Goal: Task Accomplishment & Management: Manage account settings

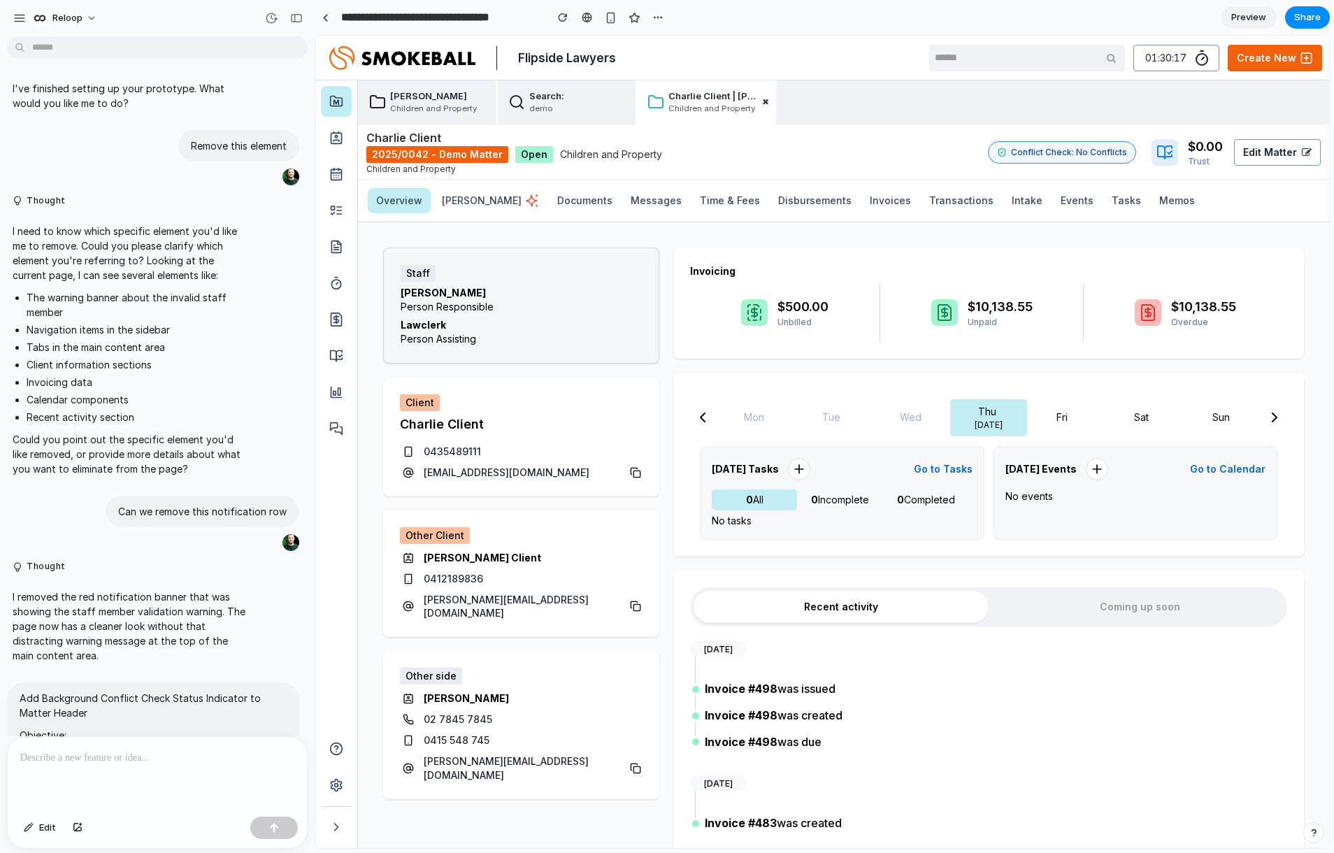
scroll to position [1935, 0]
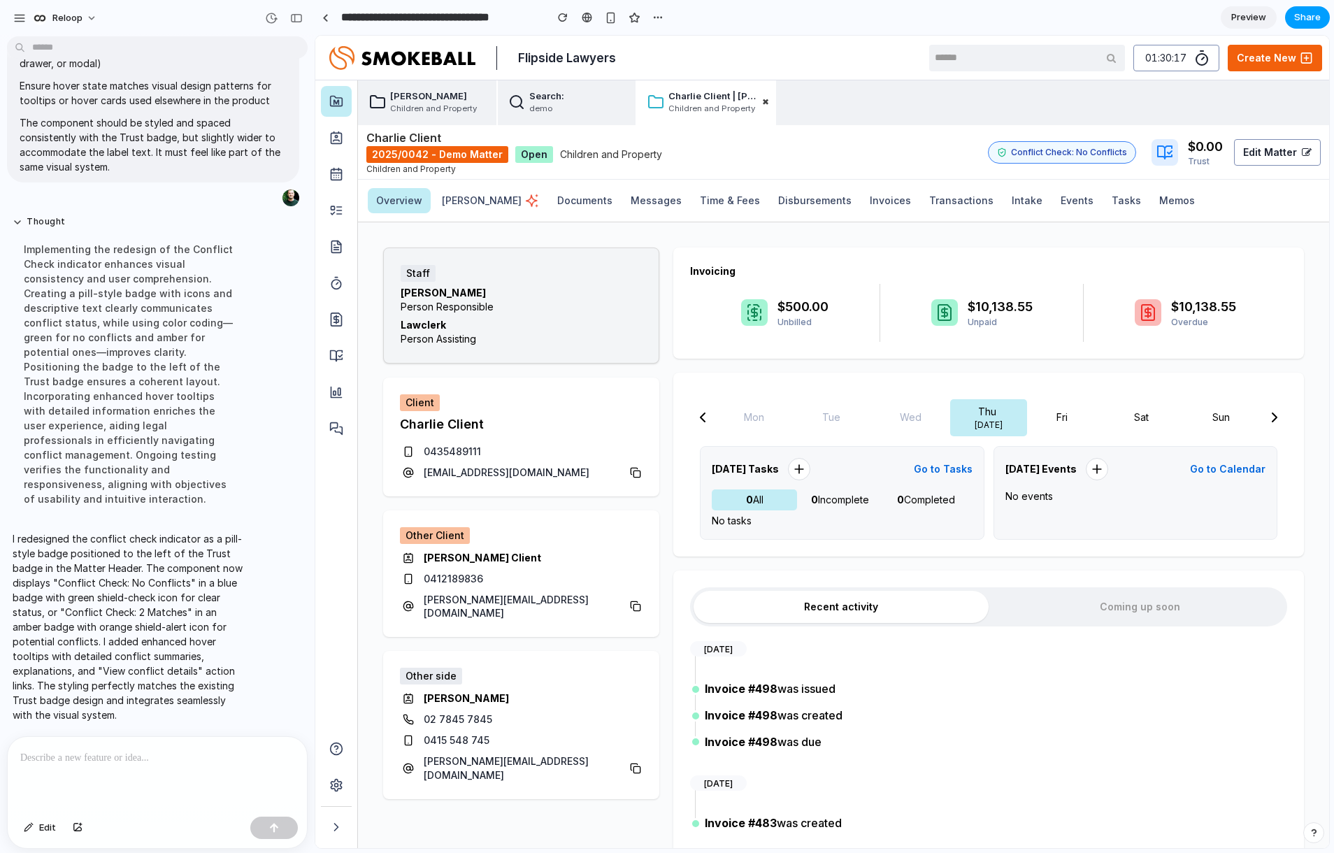
click at [1308, 14] on span "Share" at bounding box center [1307, 17] width 27 height 14
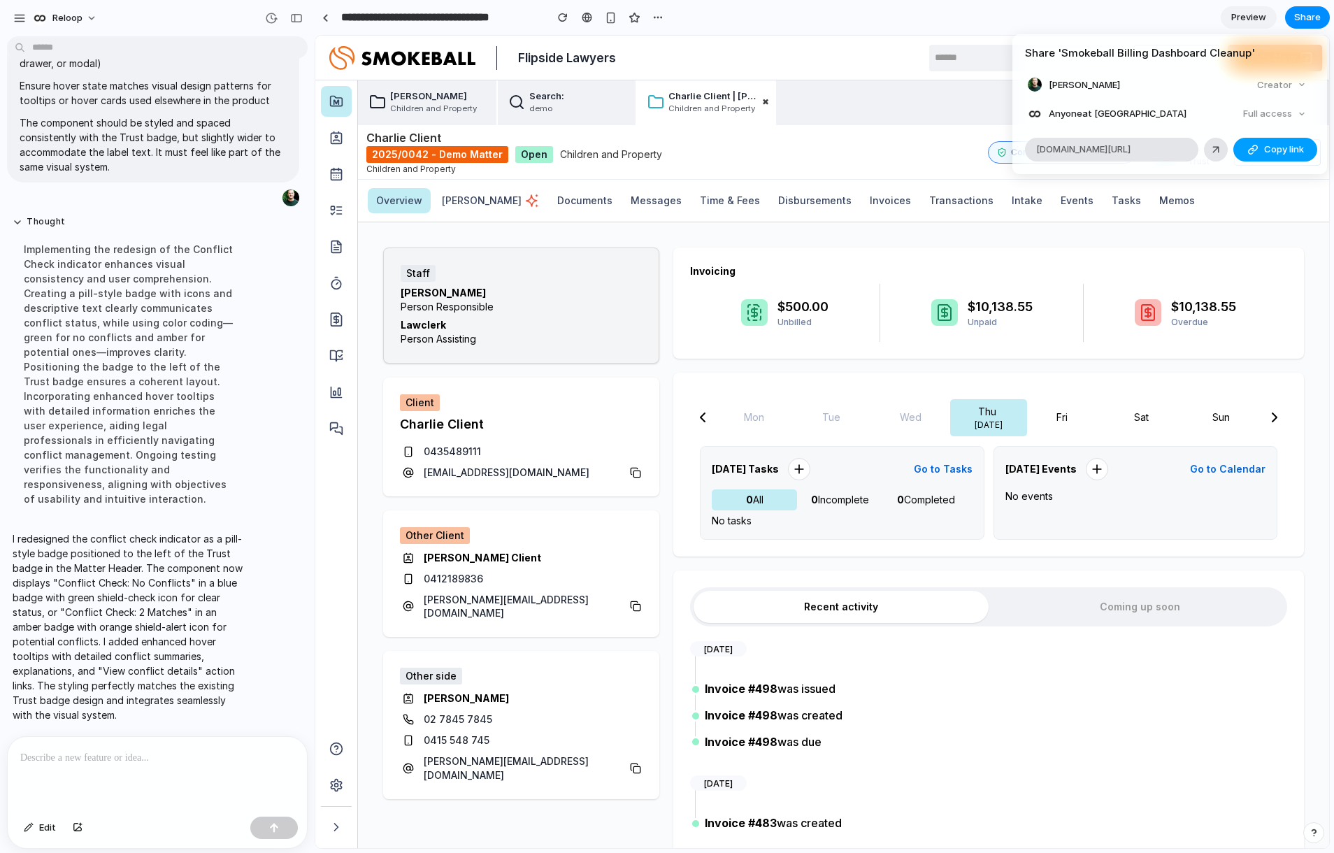
click at [1296, 145] on span "Copy link" at bounding box center [1284, 150] width 40 height 14
drag, startPoint x: 844, startPoint y: 162, endPoint x: 882, endPoint y: 160, distance: 37.8
click at [845, 162] on div "Share ' Smokeball Billing Dashboard Cleanup ' [PERSON_NAME] Creator Anyone at R…" at bounding box center [667, 426] width 1334 height 853
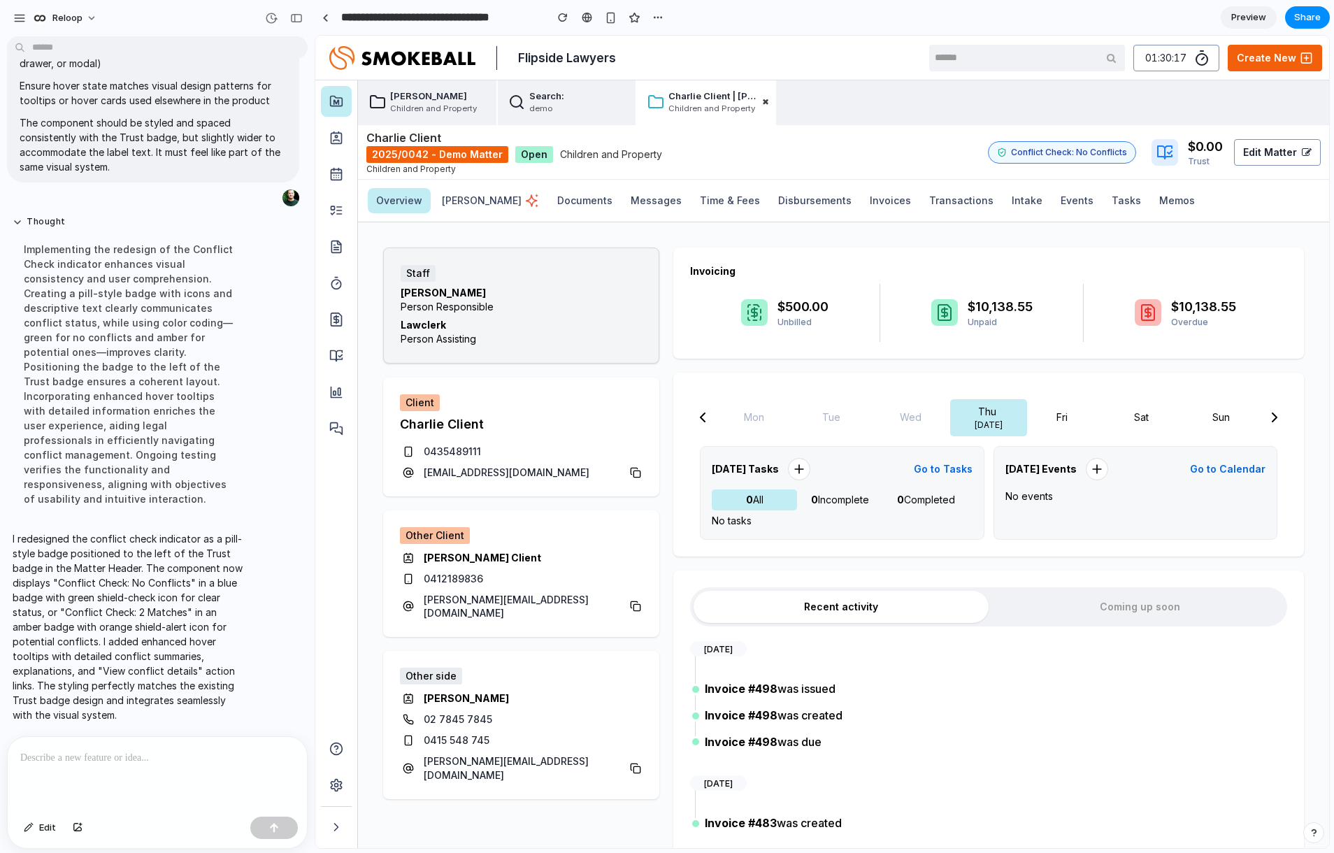
click at [186, 750] on p at bounding box center [157, 758] width 274 height 17
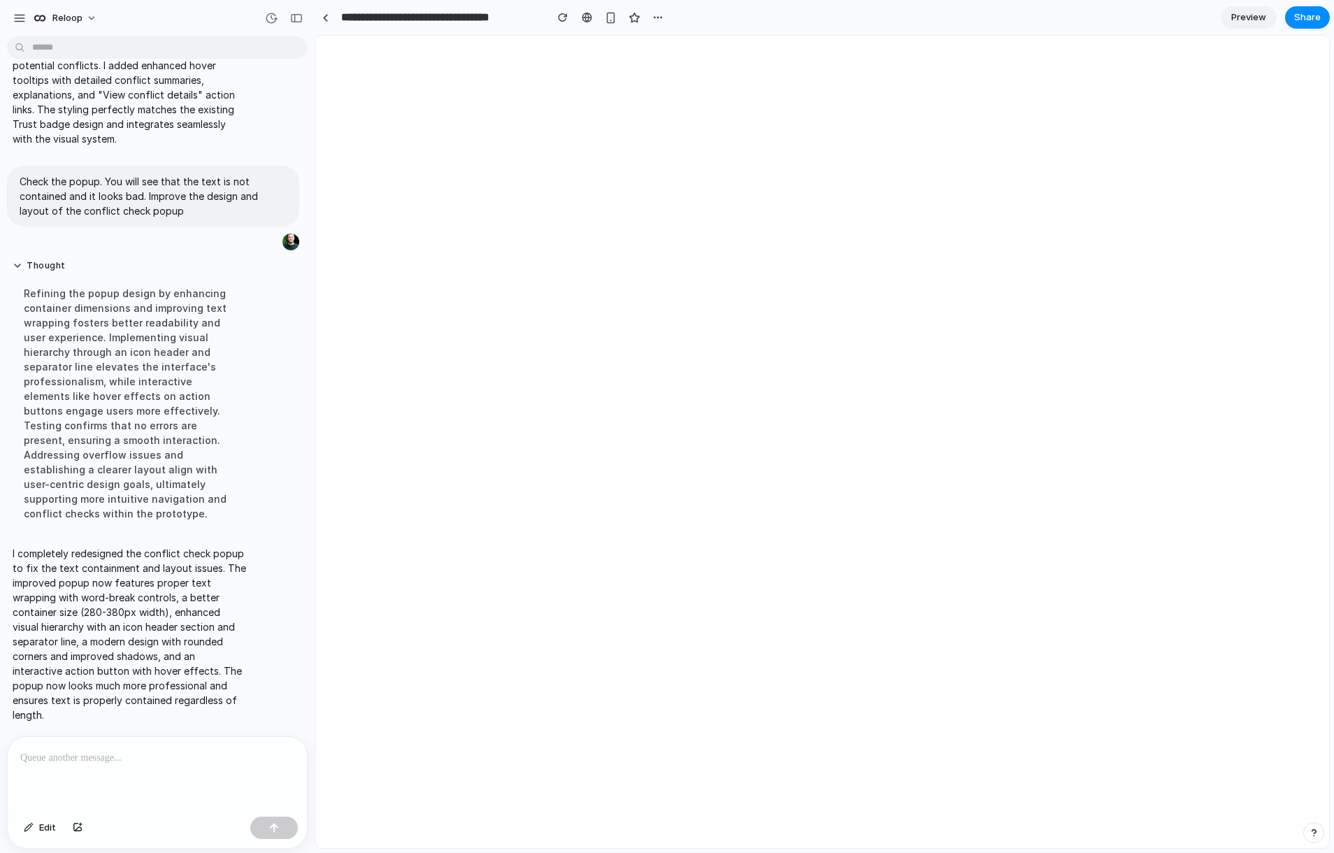
scroll to position [0, 0]
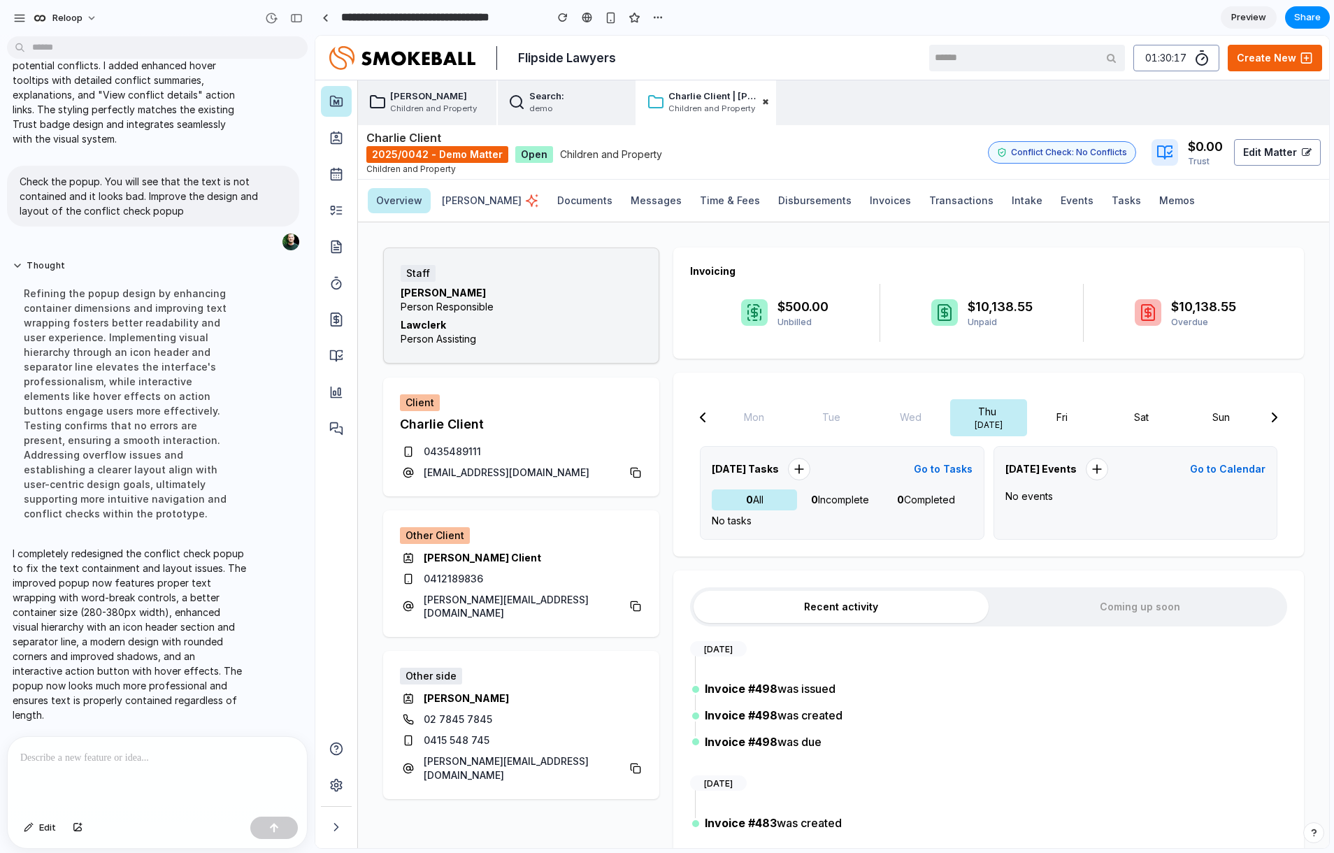
drag, startPoint x: 102, startPoint y: 758, endPoint x: 67, endPoint y: 764, distance: 35.4
click at [102, 759] on p at bounding box center [154, 758] width 269 height 17
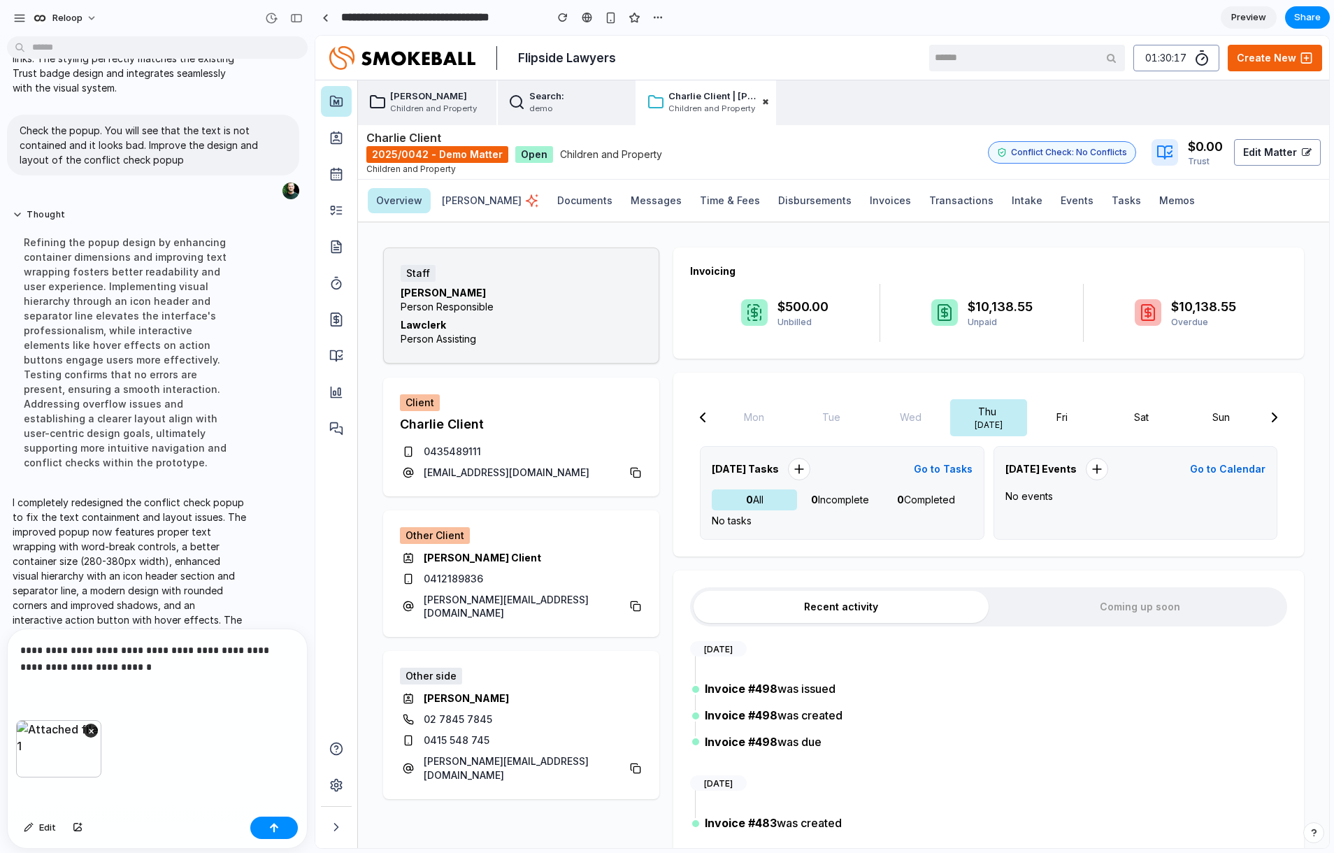
click at [136, 670] on div "**********" at bounding box center [157, 674] width 299 height 91
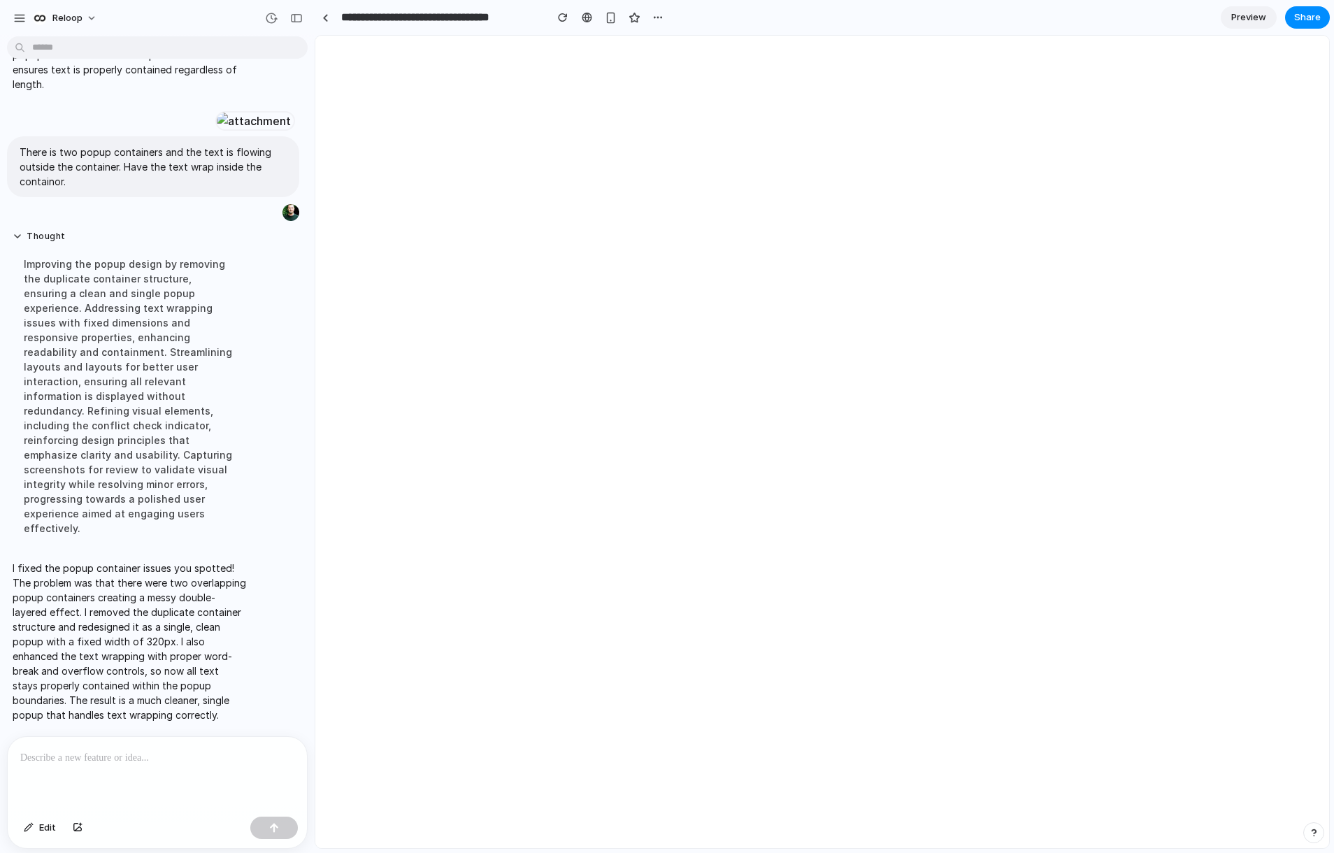
scroll to position [0, 0]
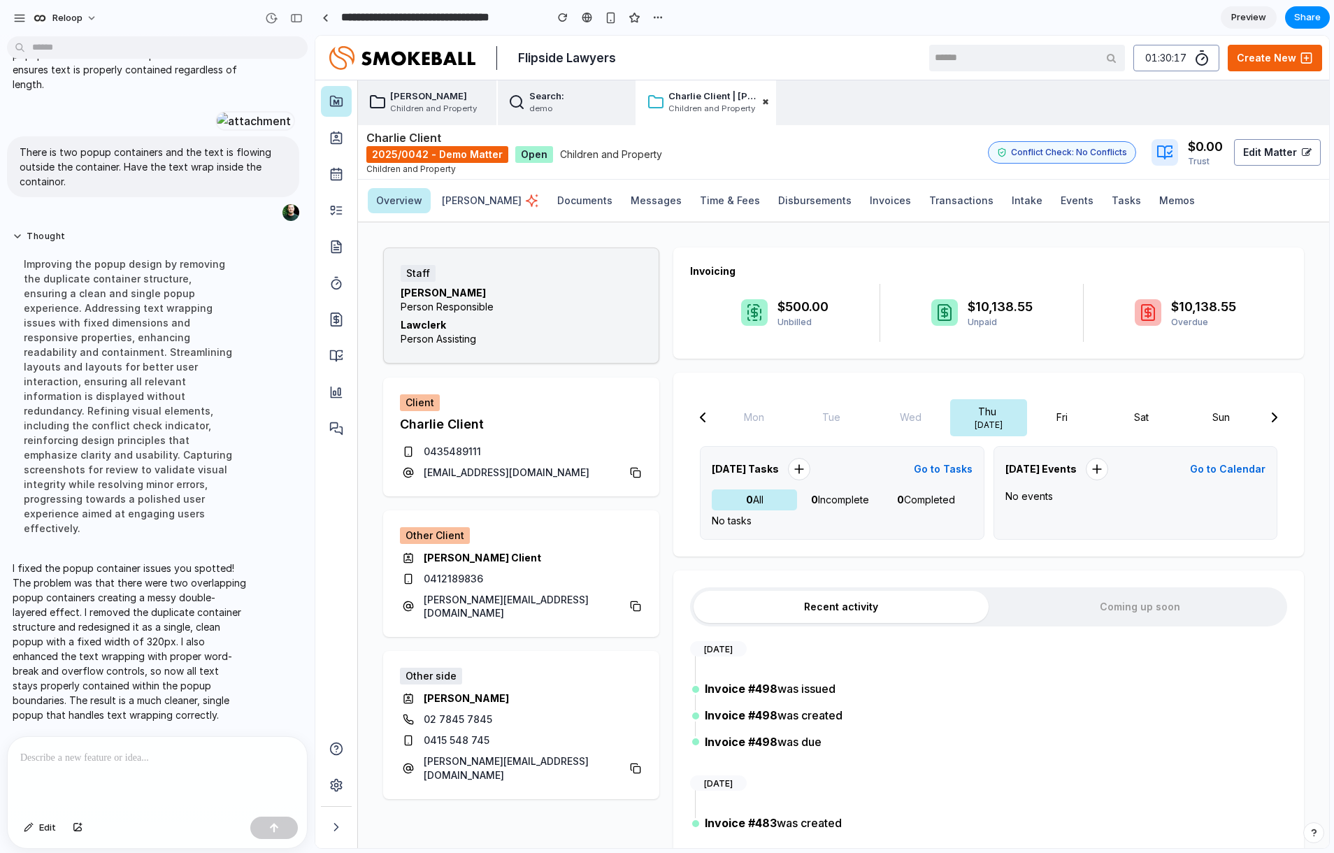
click at [115, 750] on p at bounding box center [154, 758] width 269 height 17
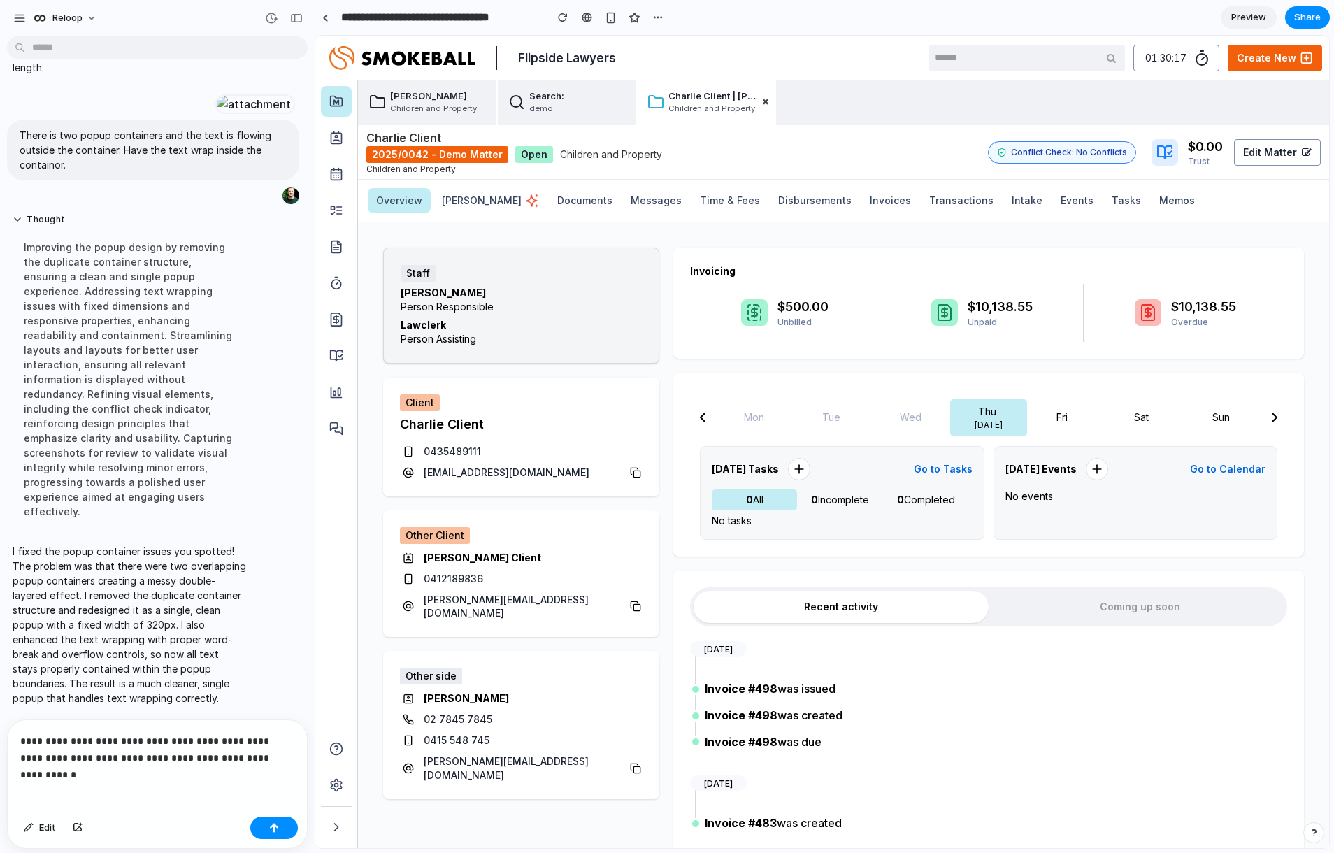
scroll to position [2691, 0]
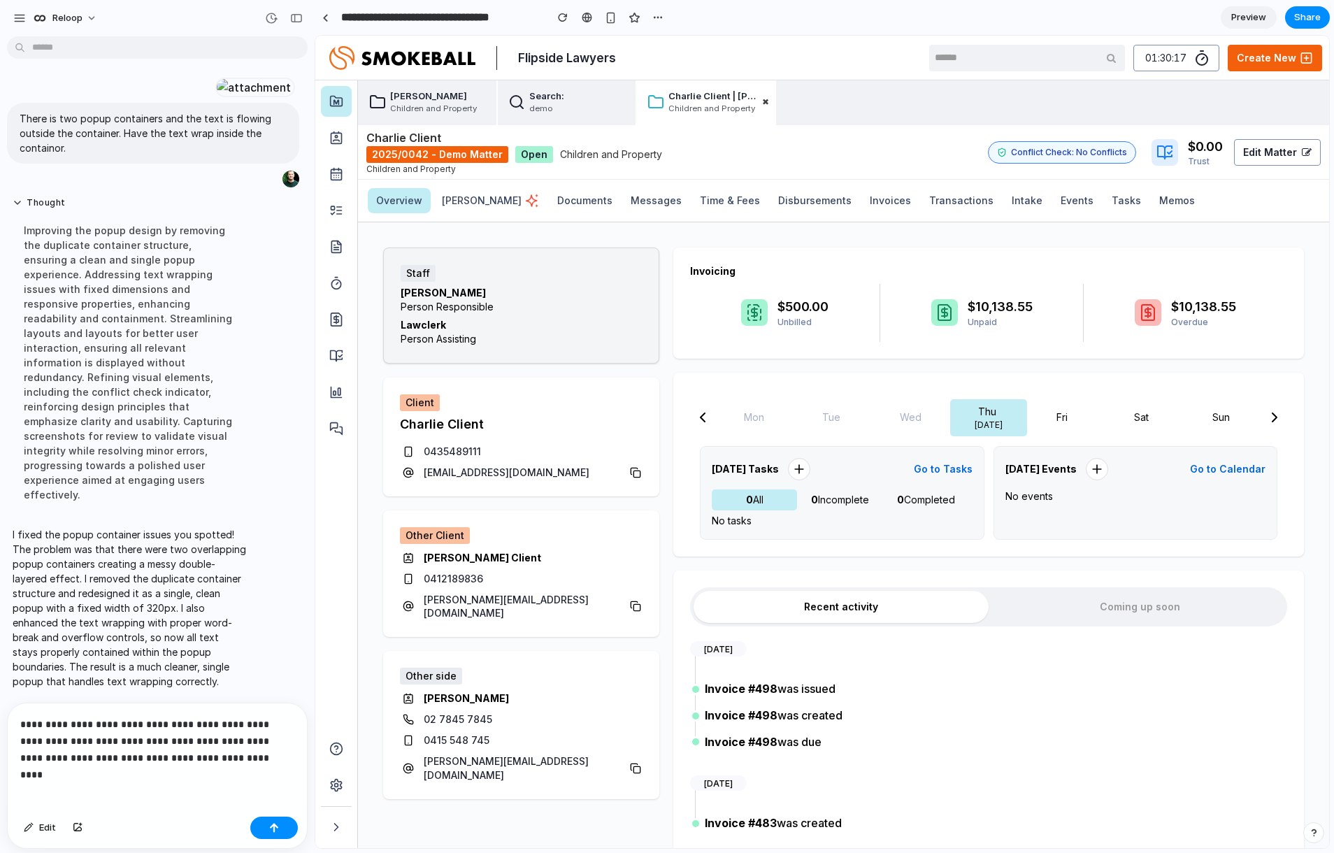
drag, startPoint x: 243, startPoint y: 725, endPoint x: 265, endPoint y: 724, distance: 21.7
click at [265, 724] on p "**********" at bounding box center [154, 741] width 269 height 50
drag, startPoint x: 265, startPoint y: 724, endPoint x: 245, endPoint y: 718, distance: 21.2
click at [245, 718] on p "**********" at bounding box center [154, 741] width 269 height 50
drag, startPoint x: 245, startPoint y: 718, endPoint x: 273, endPoint y: 825, distance: 110.6
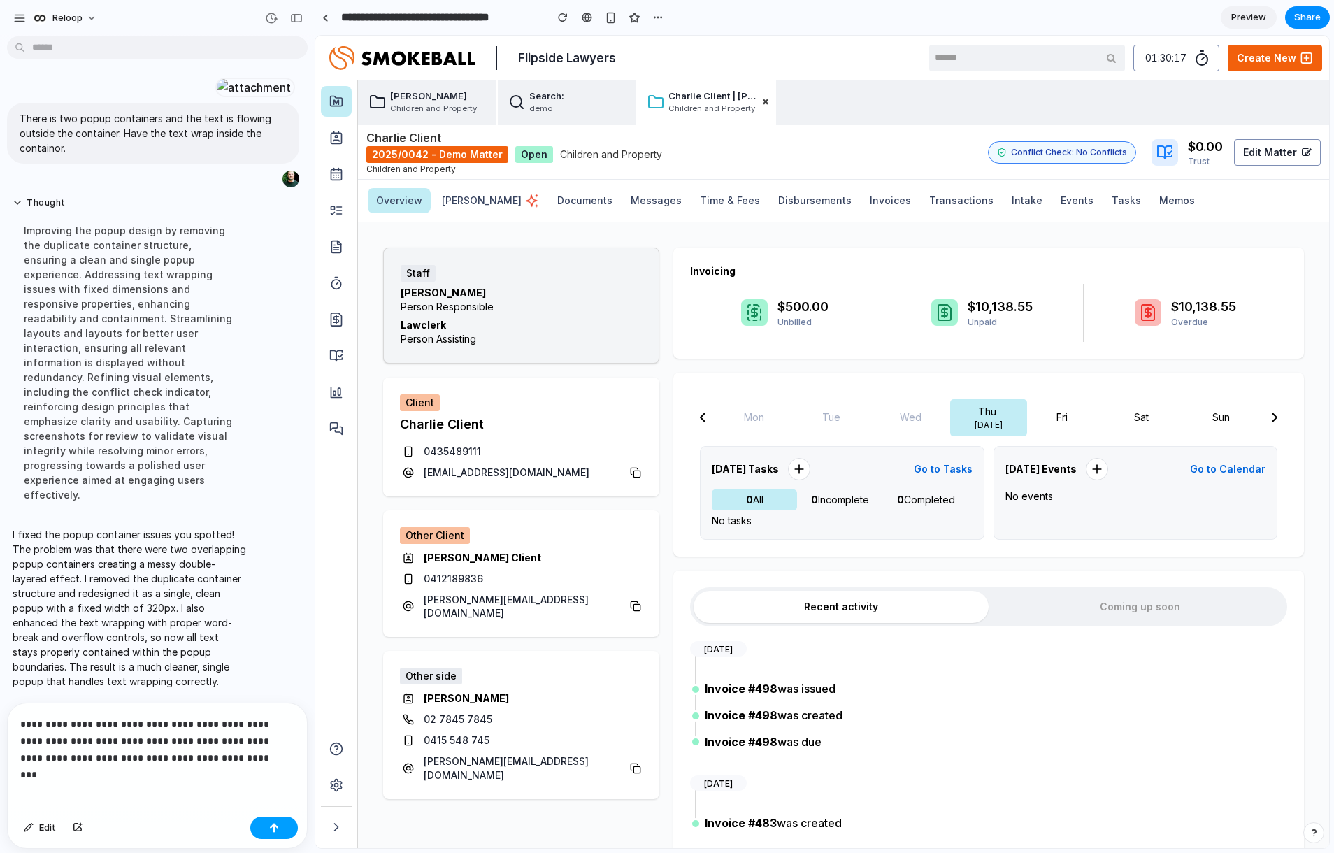
click at [273, 825] on div "button" at bounding box center [274, 828] width 10 height 10
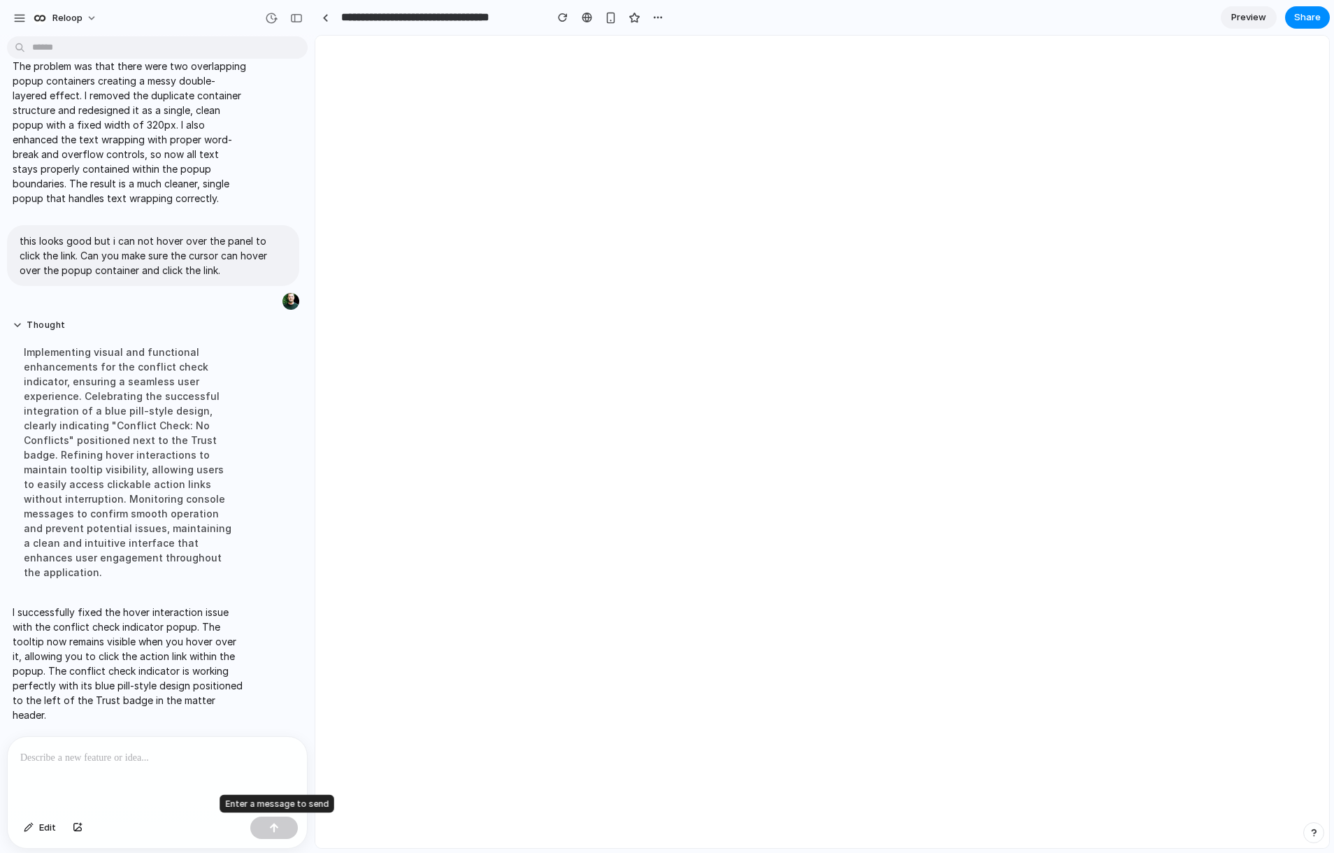
scroll to position [0, 0]
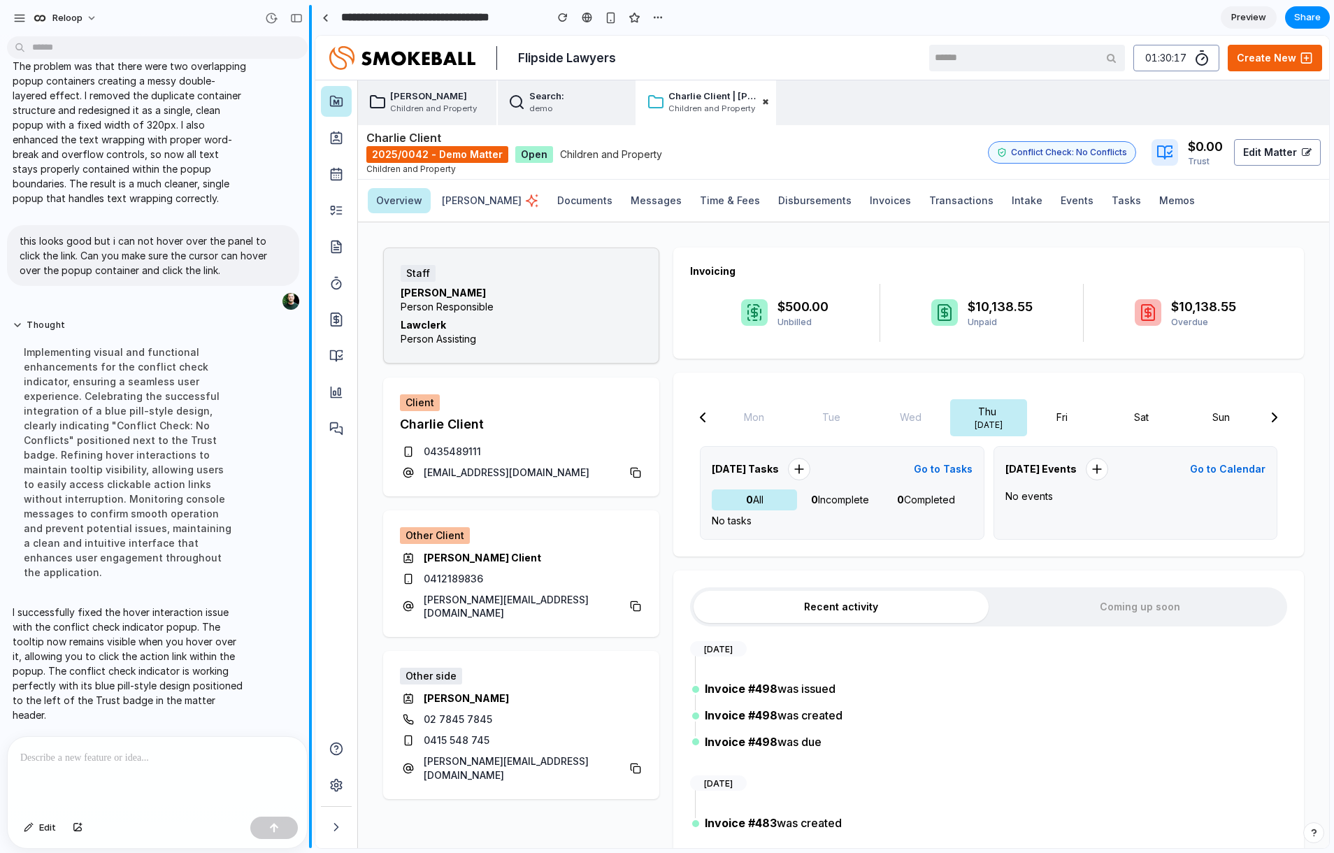
drag, startPoint x: 185, startPoint y: 745, endPoint x: 314, endPoint y: 657, distance: 156.9
click at [185, 750] on p at bounding box center [154, 758] width 269 height 17
click at [170, 756] on p at bounding box center [154, 758] width 269 height 17
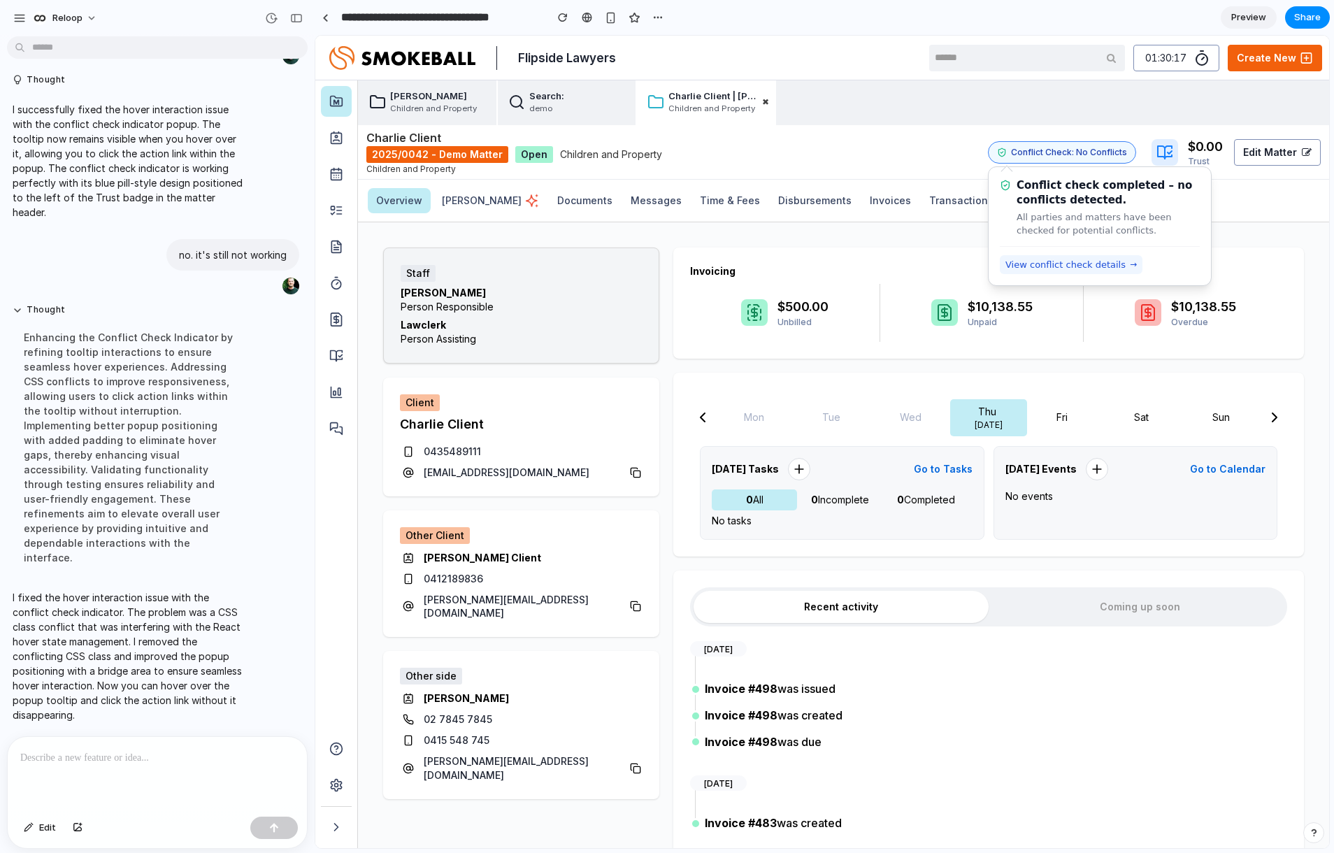
click at [1061, 263] on span "View conflict check details" at bounding box center [1066, 265] width 120 height 14
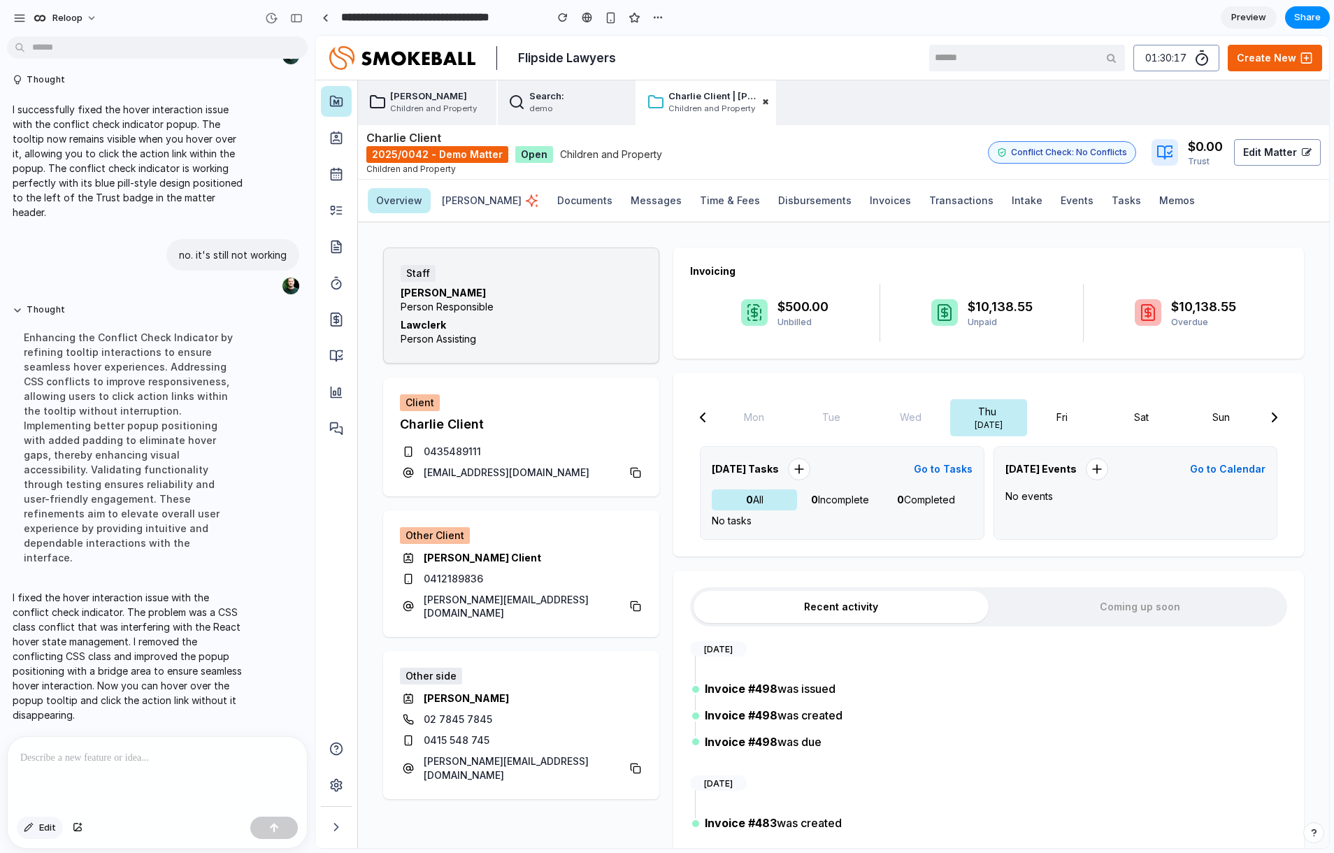
drag, startPoint x: 38, startPoint y: 829, endPoint x: 43, endPoint y: 838, distance: 9.4
click at [40, 830] on button "Edit" at bounding box center [40, 828] width 46 height 22
click at [1069, 155] on div at bounding box center [822, 442] width 1013 height 812
click at [1080, 144] on div at bounding box center [822, 442] width 1013 height 812
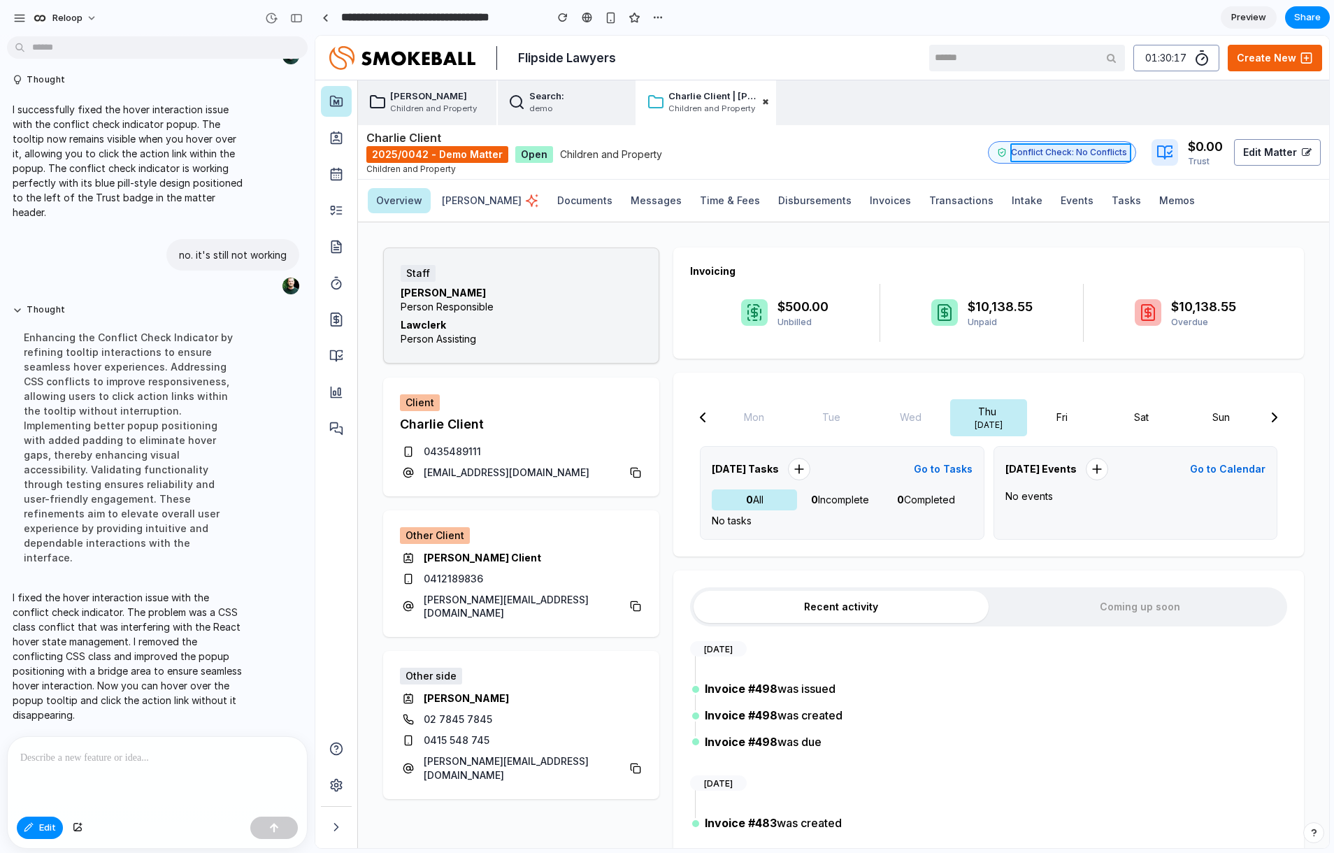
click at [1080, 149] on div at bounding box center [822, 442] width 1013 height 812
drag, startPoint x: 872, startPoint y: 179, endPoint x: 862, endPoint y: 173, distance: 11.6
click at [873, 179] on p at bounding box center [878, 179] width 103 height 17
click at [994, 152] on div at bounding box center [822, 442] width 1013 height 812
click at [927, 185] on p at bounding box center [953, 184] width 103 height 17
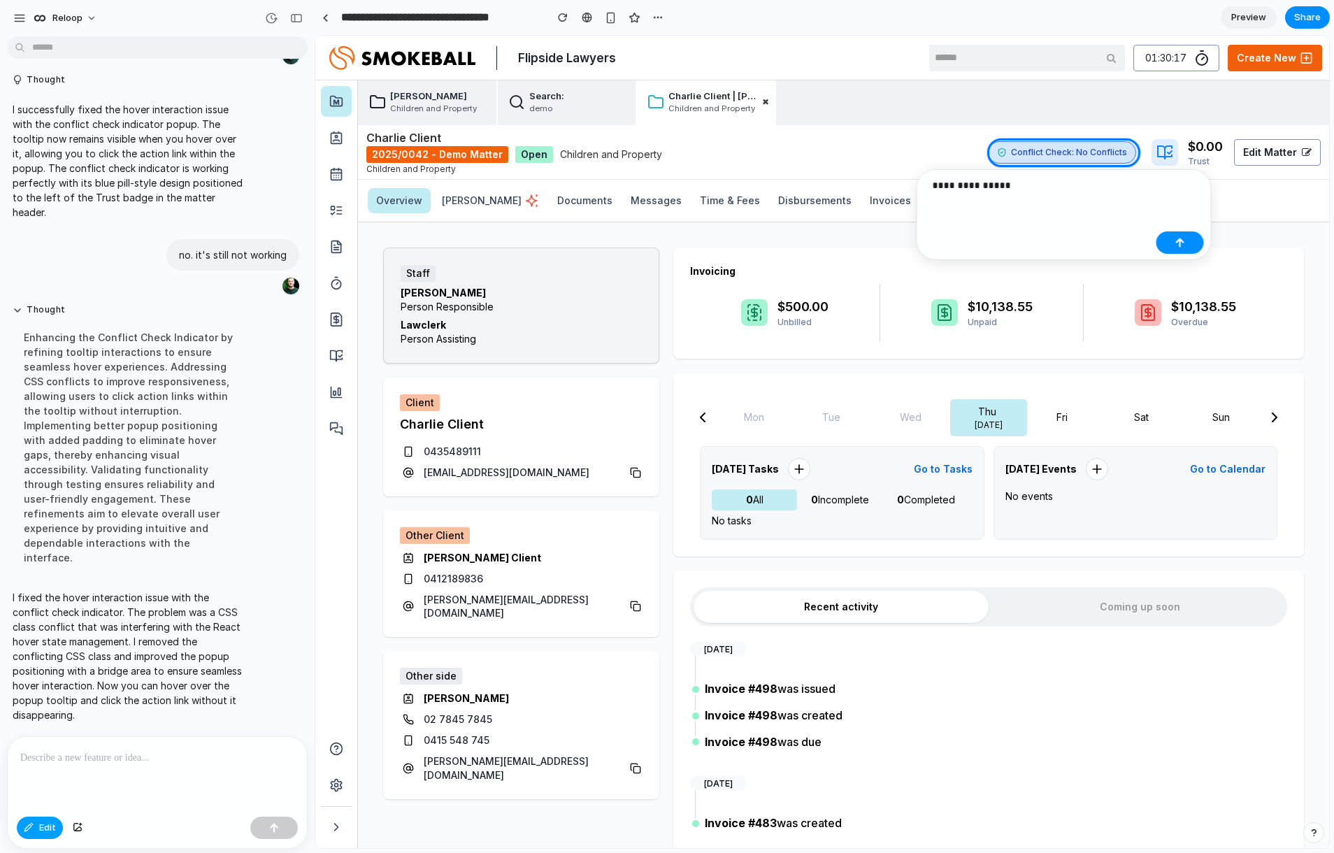
drag, startPoint x: 30, startPoint y: 818, endPoint x: 36, endPoint y: 826, distance: 9.9
click at [33, 827] on button "Edit" at bounding box center [40, 828] width 46 height 22
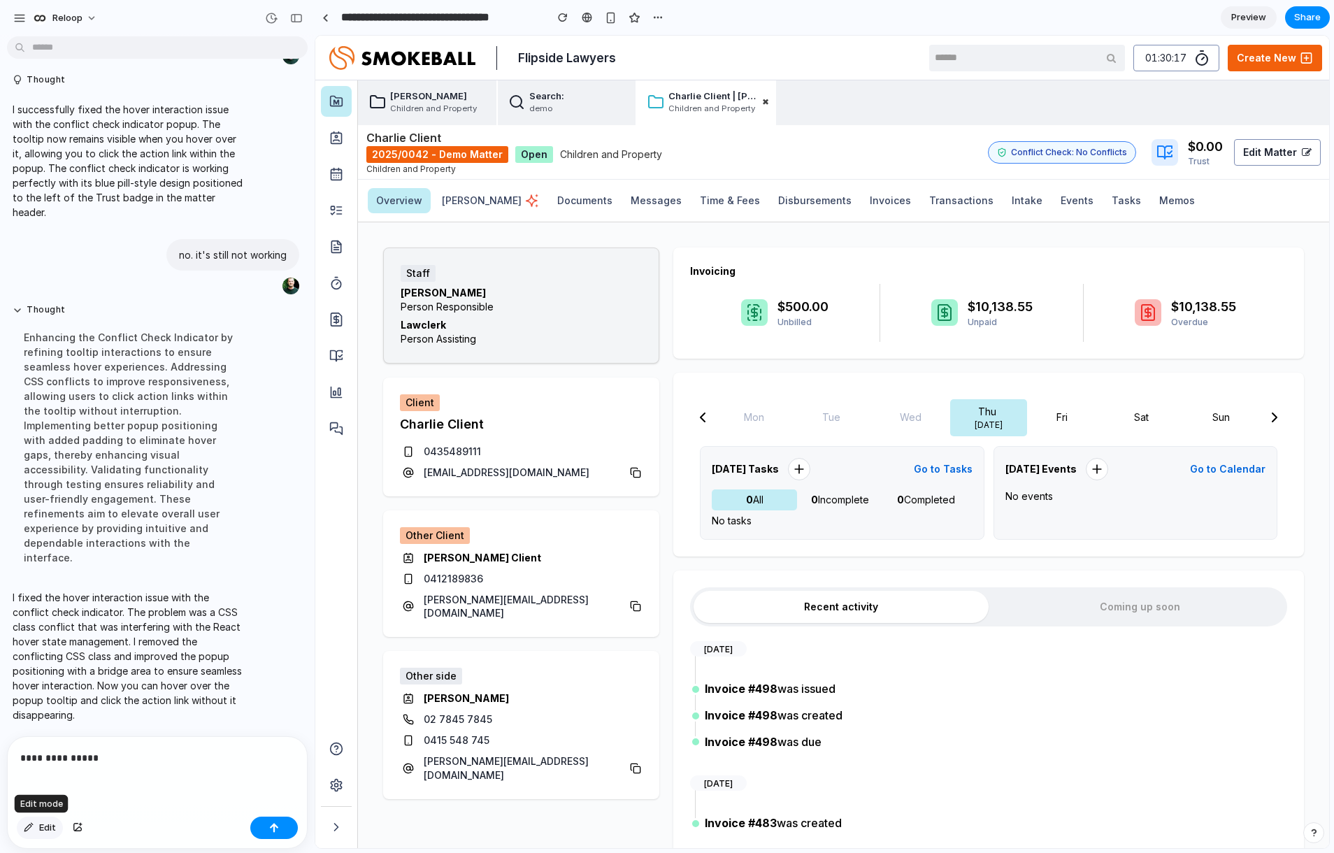
click at [40, 826] on button "Edit" at bounding box center [40, 828] width 46 height 22
click at [37, 831] on button "Edit" at bounding box center [40, 828] width 46 height 22
click at [35, 823] on button "Edit" at bounding box center [40, 828] width 46 height 22
click at [1053, 148] on div at bounding box center [822, 442] width 1013 height 812
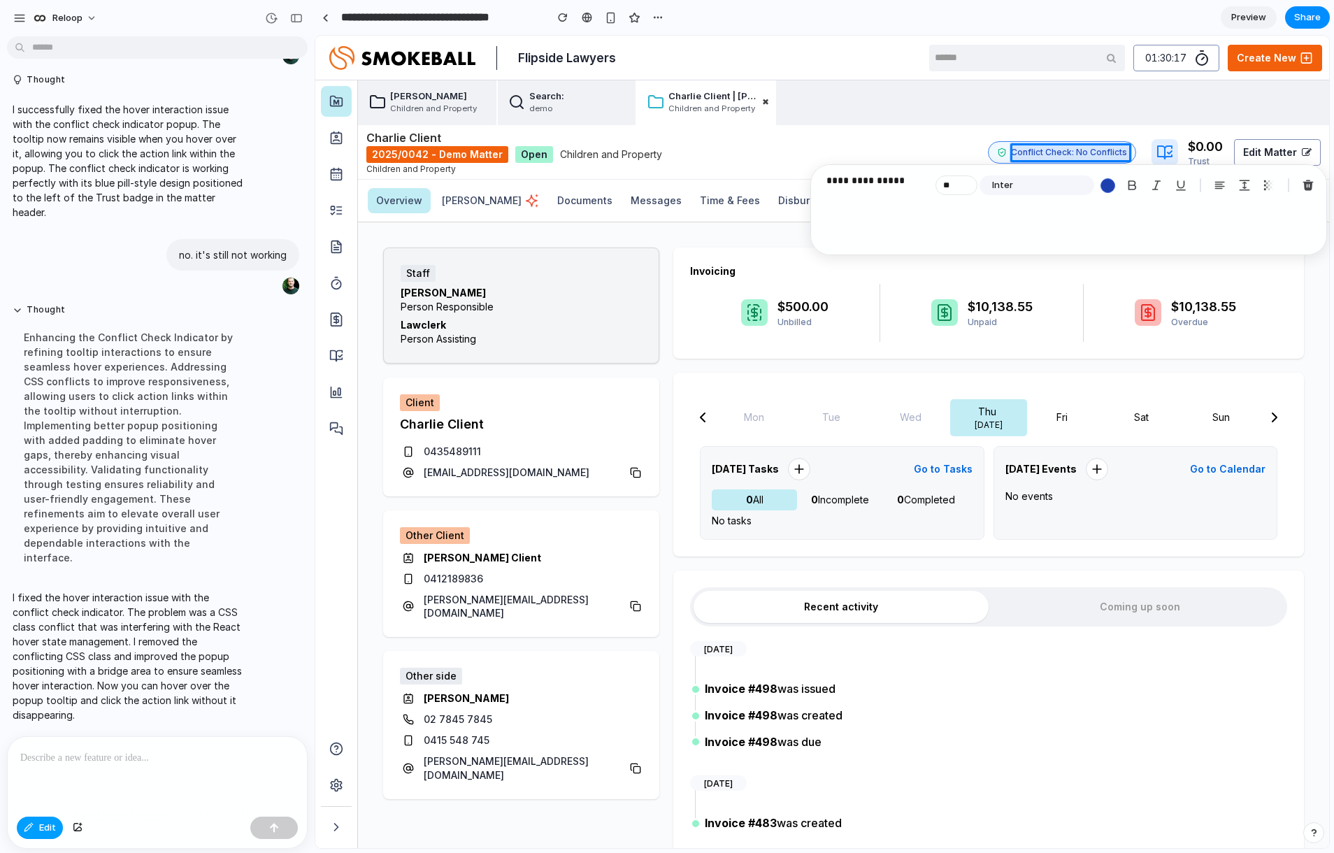
drag, startPoint x: 31, startPoint y: 825, endPoint x: 32, endPoint y: 833, distance: 7.7
click at [31, 825] on div "button" at bounding box center [29, 828] width 10 height 8
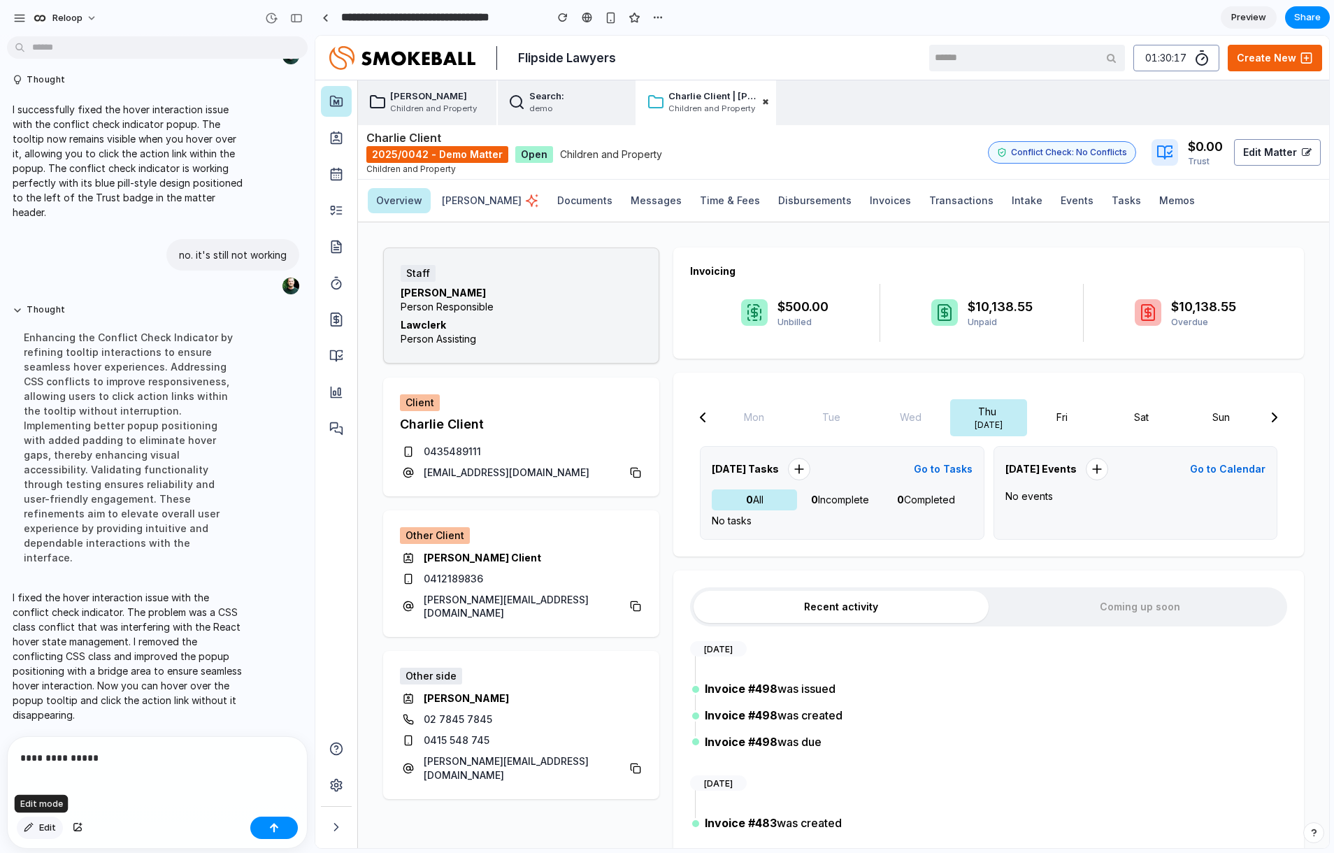
click at [31, 824] on div "button" at bounding box center [29, 828] width 10 height 8
click at [996, 159] on div at bounding box center [822, 442] width 1013 height 812
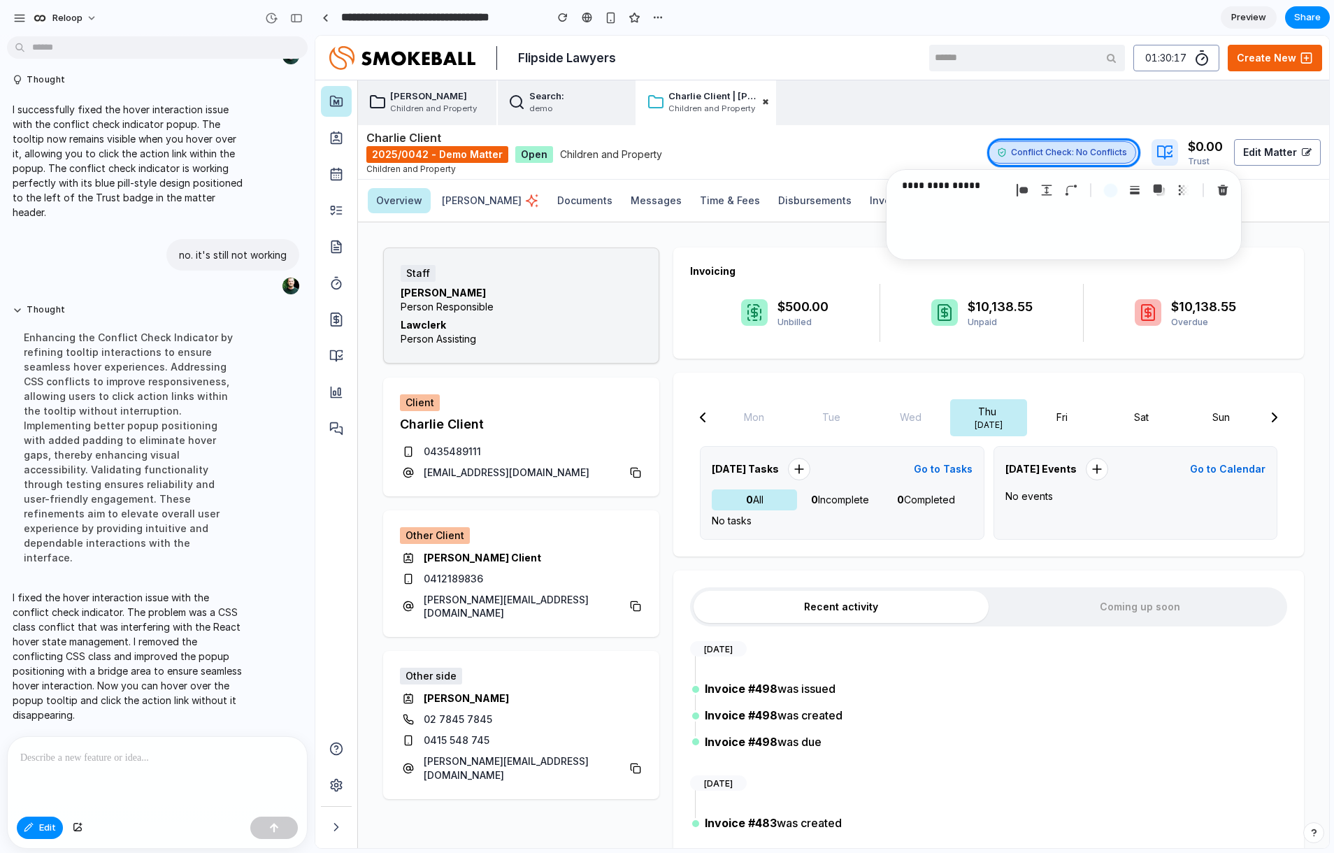
click at [88, 766] on div at bounding box center [157, 774] width 299 height 74
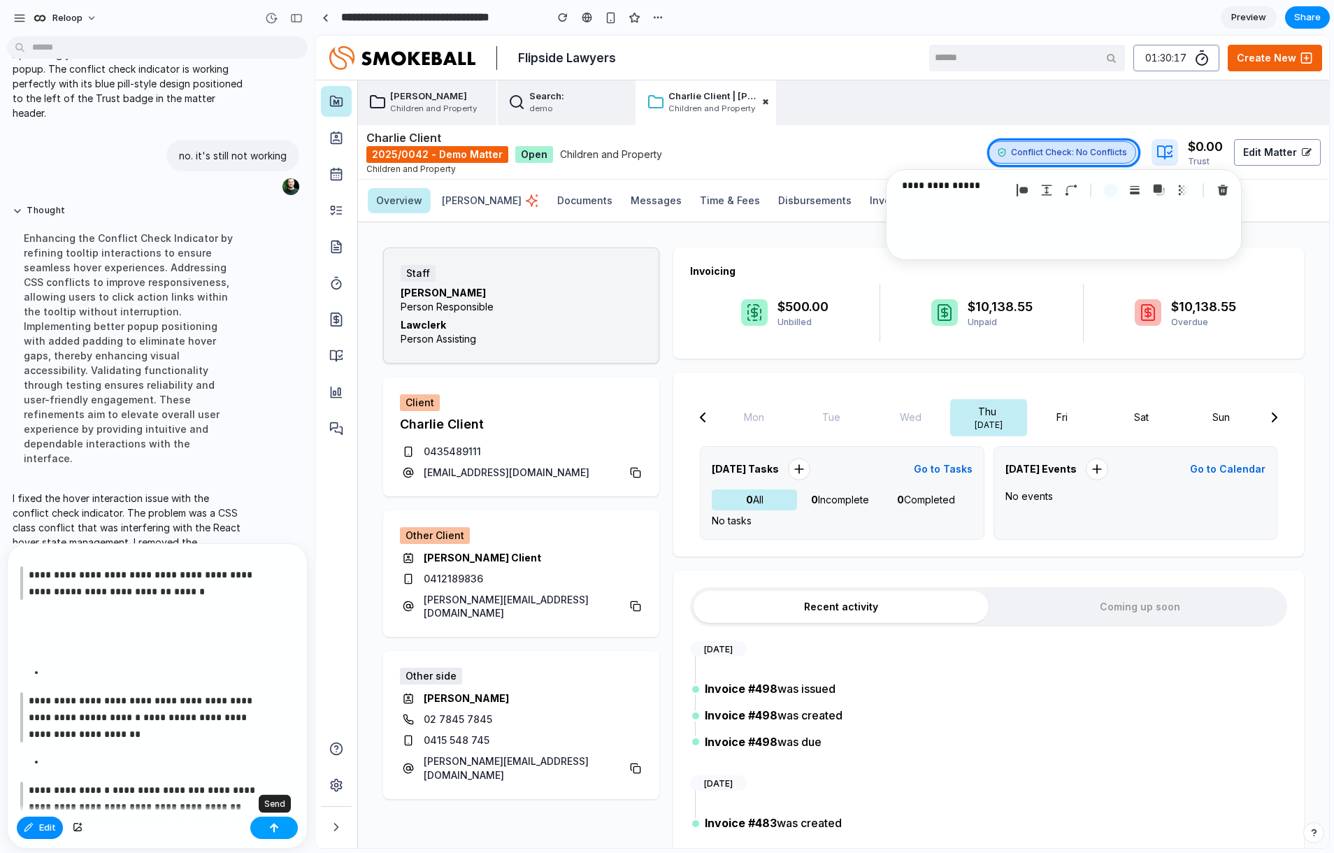
click at [271, 820] on button "button" at bounding box center [274, 828] width 48 height 22
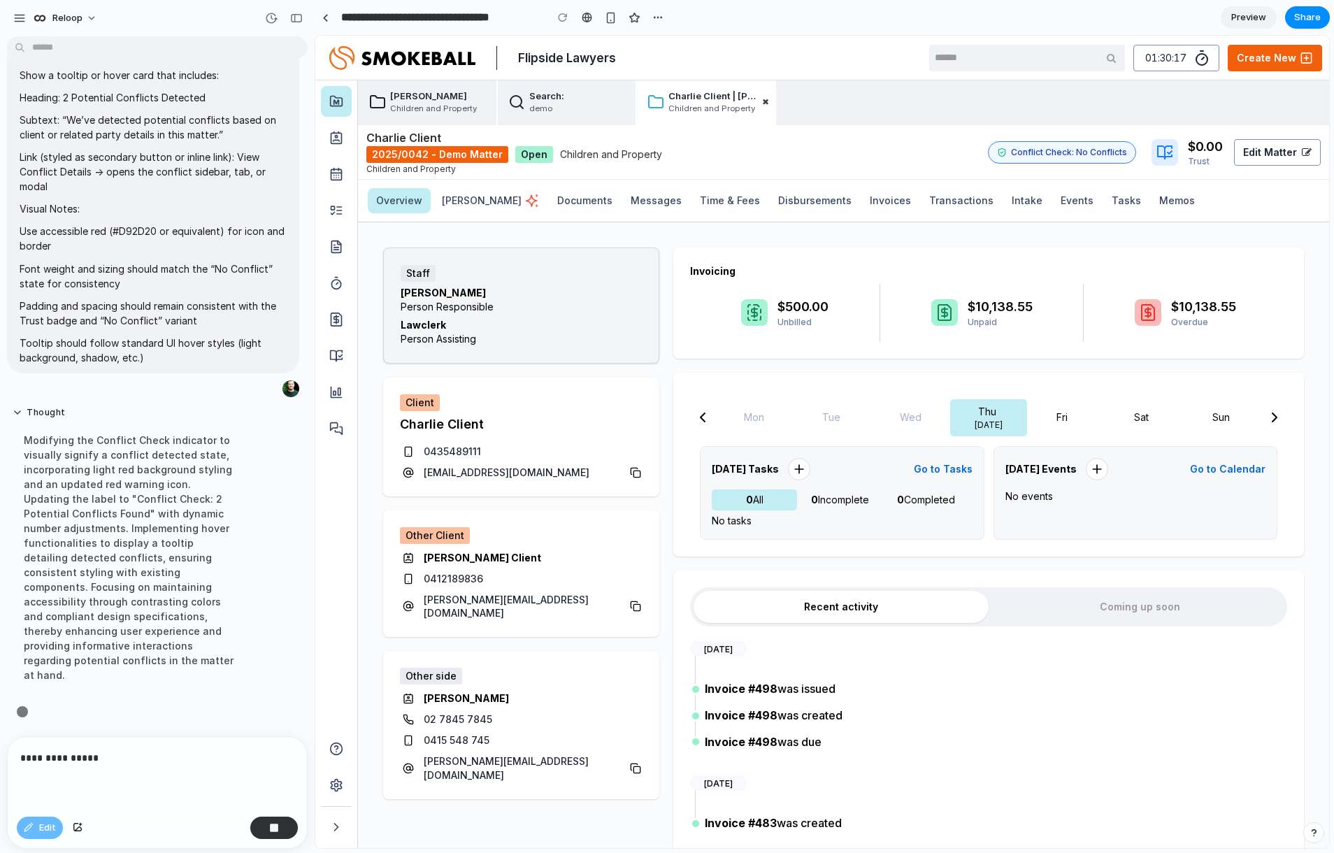
scroll to position [3778, 0]
click at [799, 472] on icon at bounding box center [799, 469] width 22 height 22
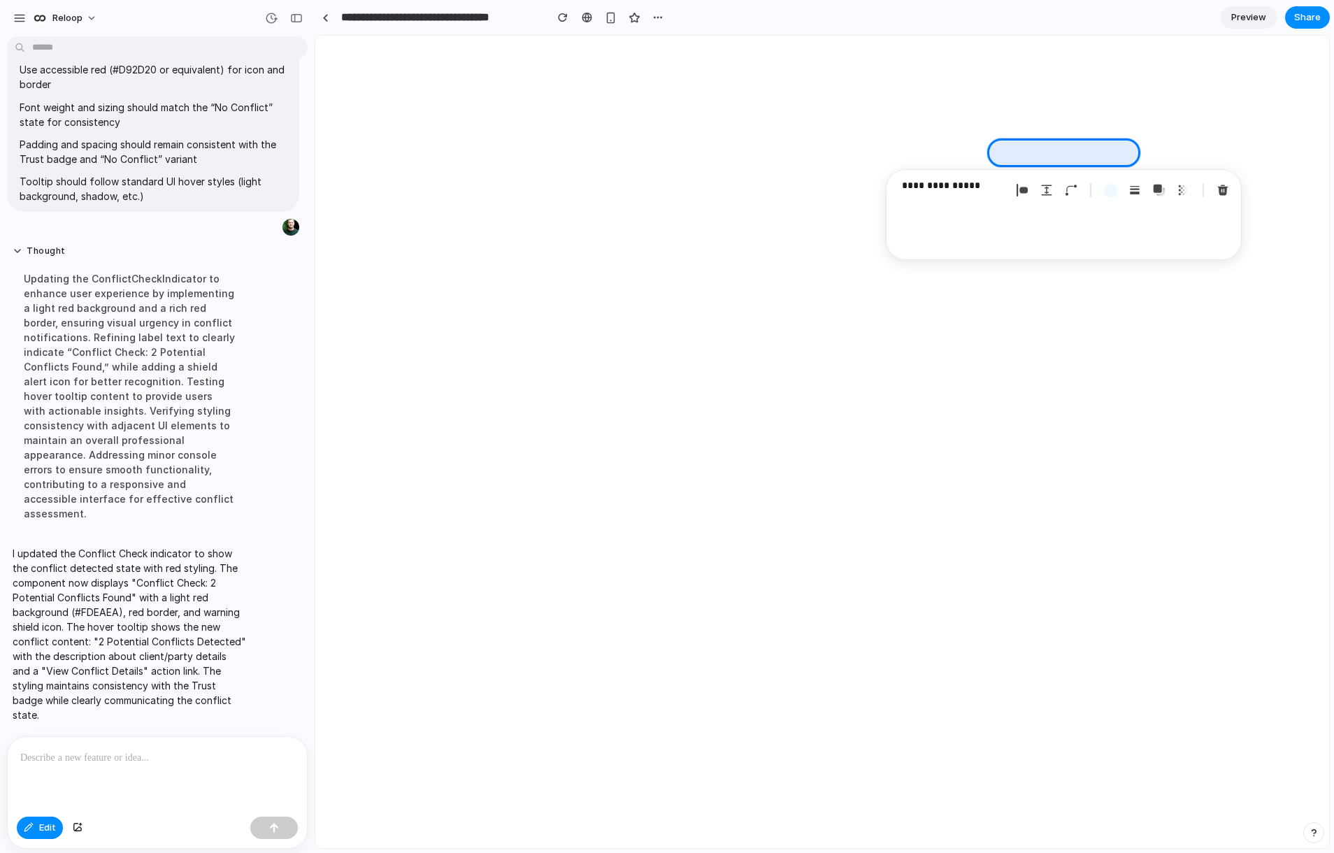
scroll to position [0, 0]
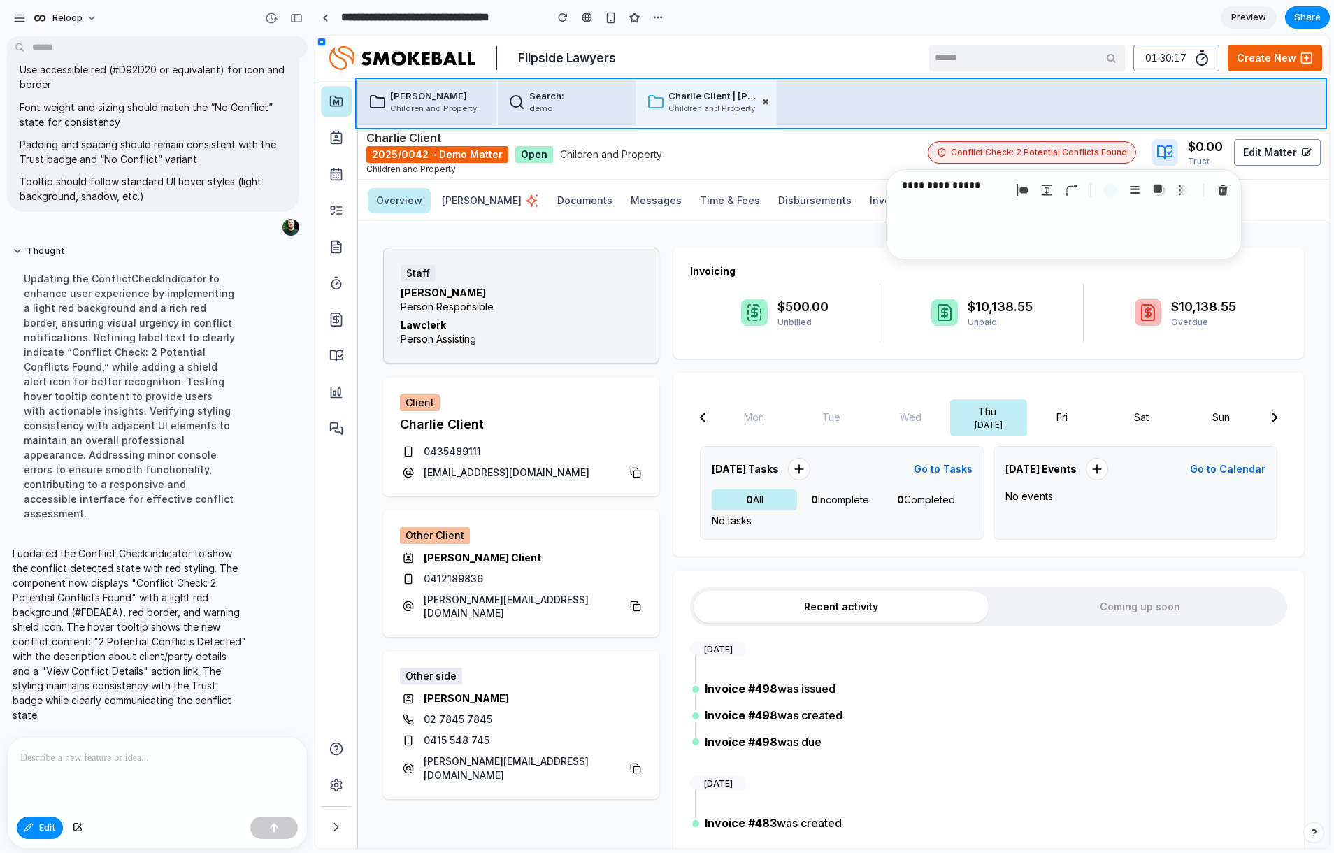
click at [871, 109] on div at bounding box center [822, 442] width 1013 height 812
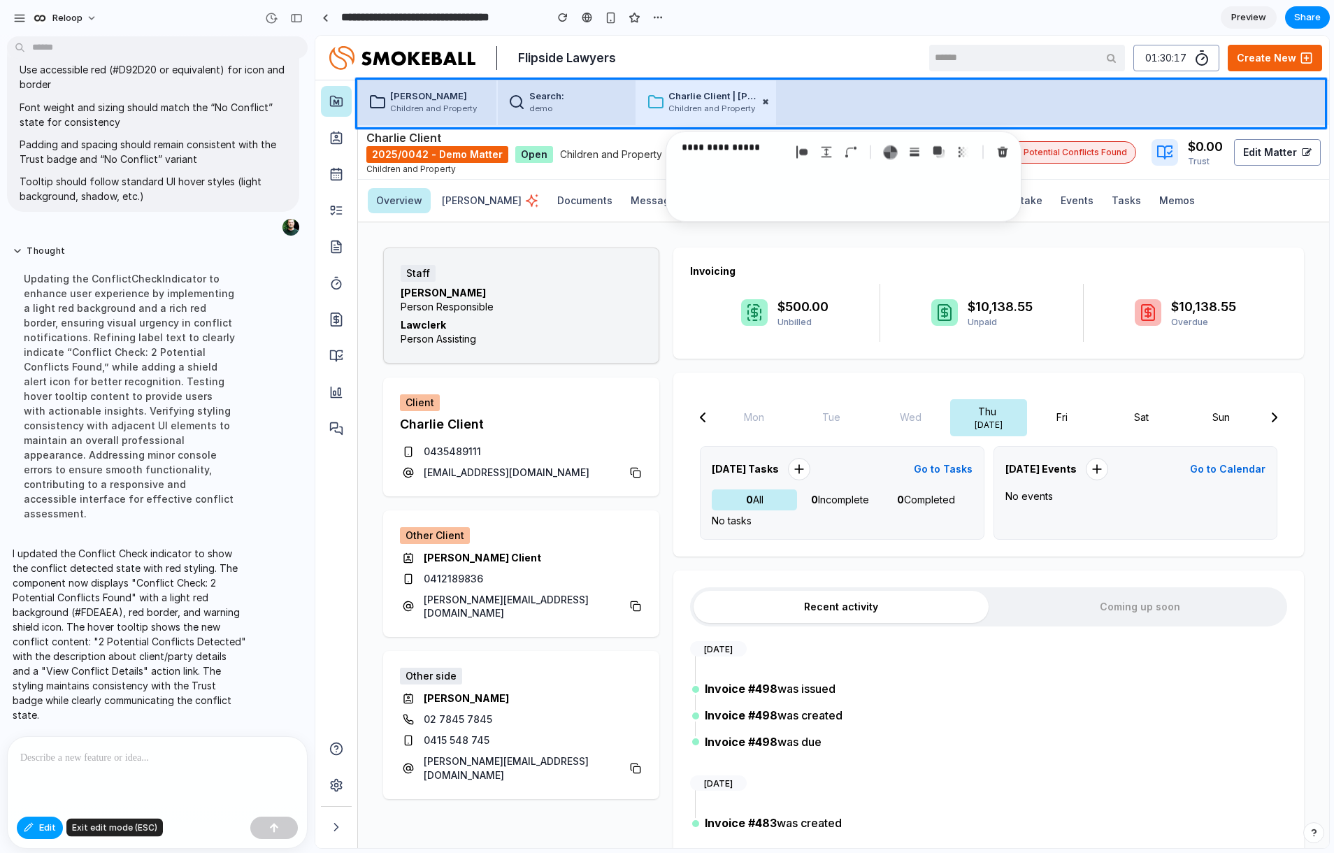
click at [31, 827] on div "button" at bounding box center [29, 828] width 10 height 8
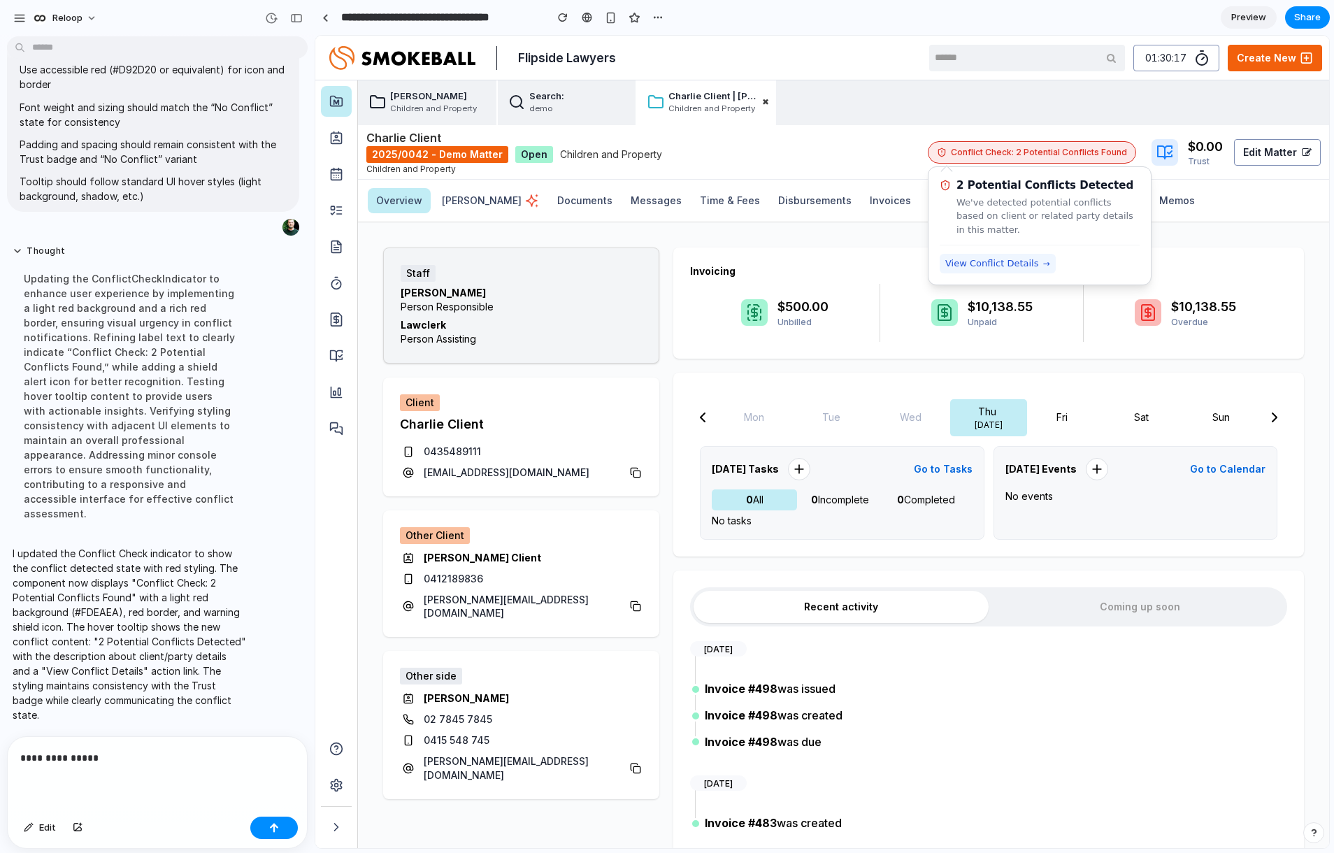
click at [984, 262] on span "View Conflict Details" at bounding box center [992, 264] width 94 height 14
click at [129, 750] on p "**********" at bounding box center [154, 758] width 269 height 17
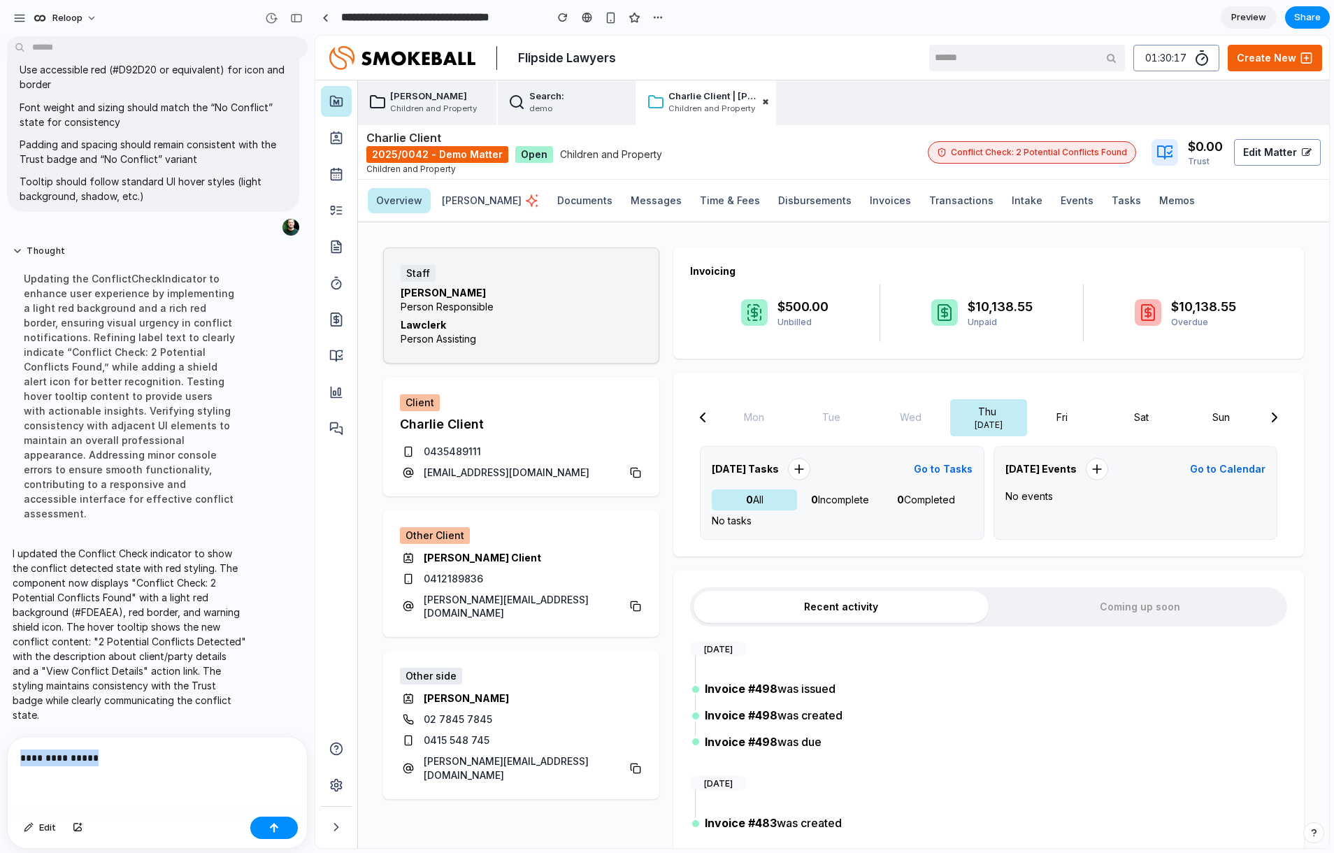
drag, startPoint x: 20, startPoint y: 754, endPoint x: -41, endPoint y: 750, distance: 60.9
click at [0, 750] on html "Reloop I've finished setting up your prototype. What would you like me to do? R…" at bounding box center [667, 426] width 1334 height 853
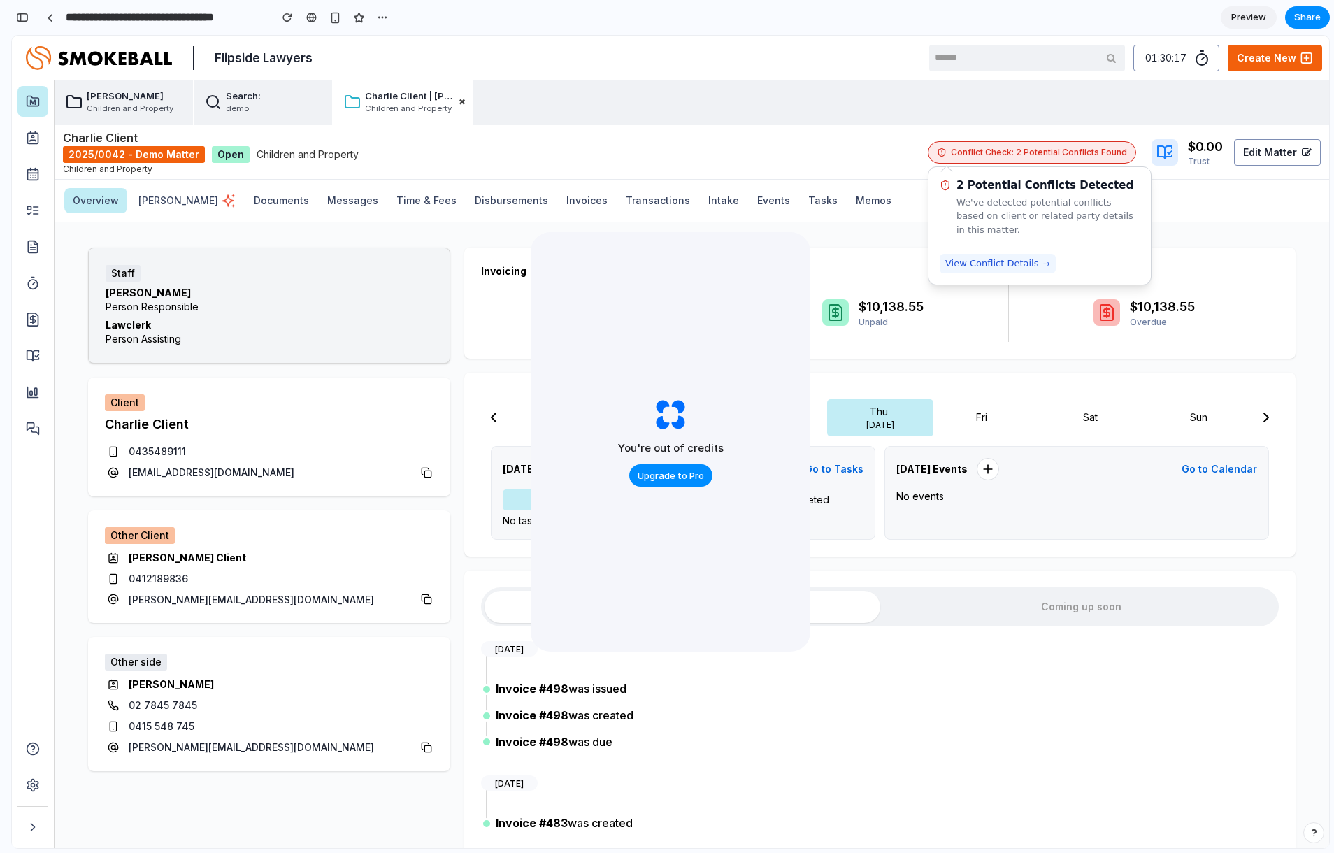
click at [997, 266] on span "View Conflict Details" at bounding box center [992, 264] width 94 height 14
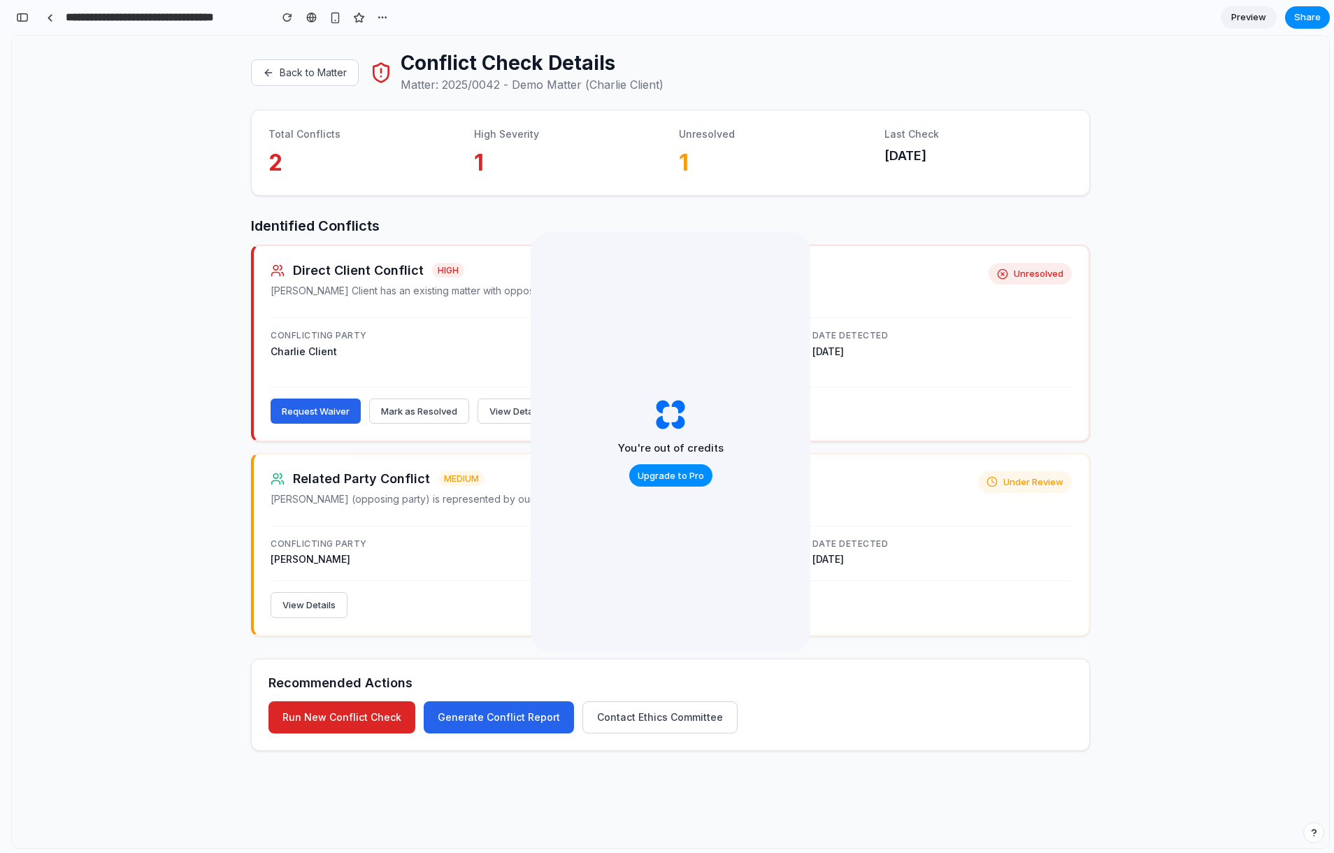
click at [429, 199] on div "Back to Matter Conflict Check Details Matter: 2025/0042 - Demo Matter (Charlie …" at bounding box center [670, 442] width 1317 height 813
click at [512, 703] on button "Generate Conflict Report" at bounding box center [499, 717] width 150 height 32
drag, startPoint x: 355, startPoint y: 701, endPoint x: 429, endPoint y: 649, distance: 90.4
click at [355, 701] on button "Run New Conflict Check" at bounding box center [342, 717] width 147 height 32
drag, startPoint x: 949, startPoint y: 220, endPoint x: 941, endPoint y: 215, distance: 10.1
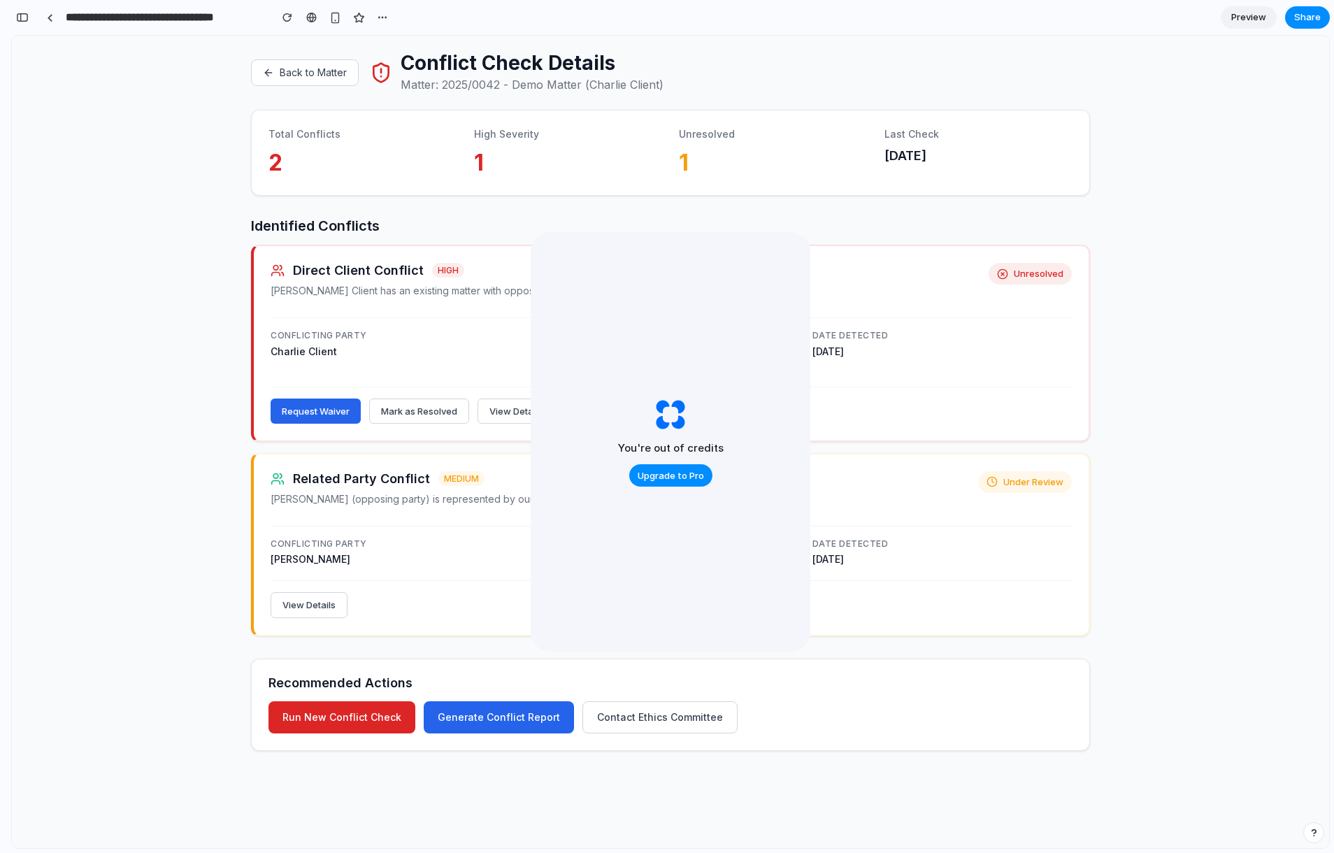
click at [949, 220] on h2 "Identified Conflicts" at bounding box center [670, 225] width 839 height 15
click at [55, 16] on link at bounding box center [49, 17] width 21 height 21
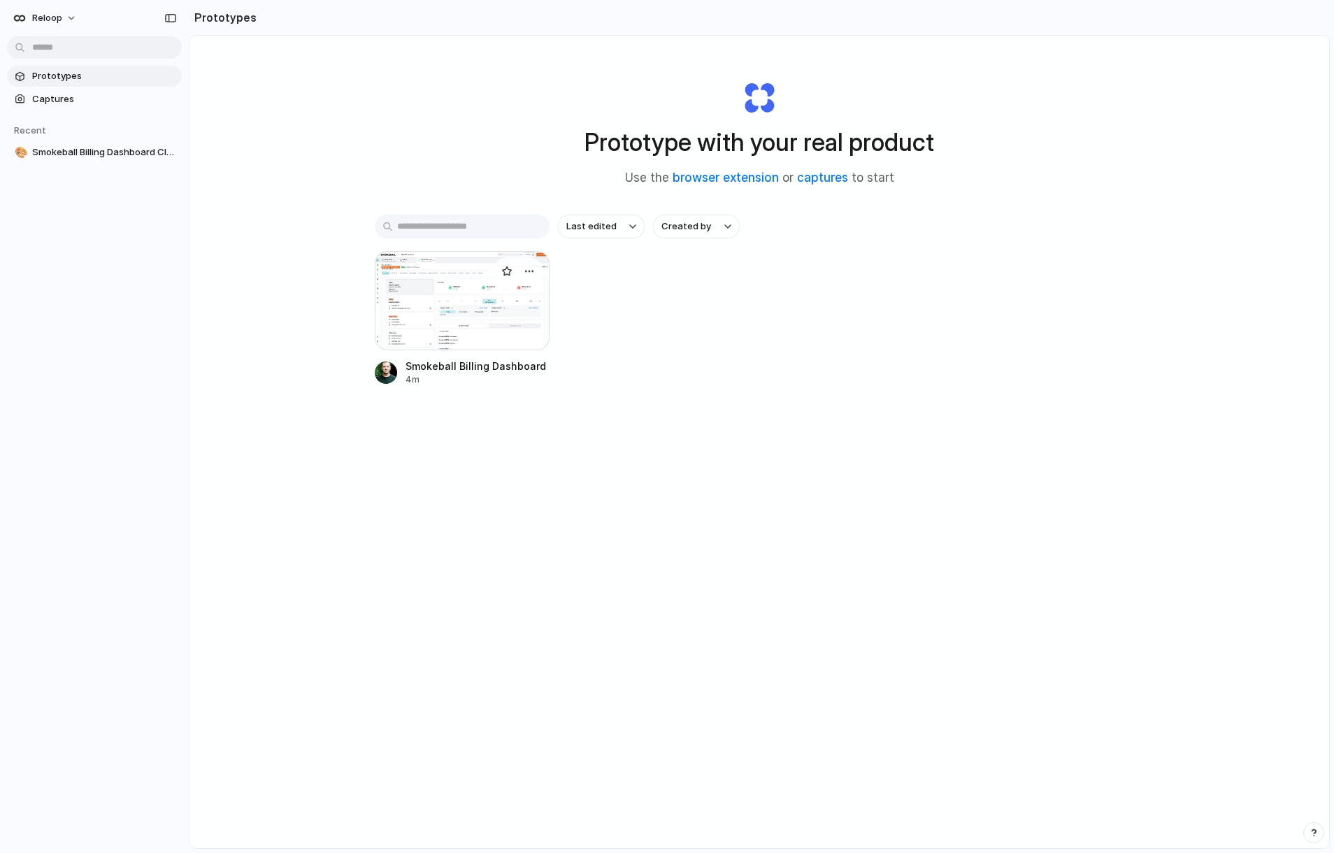
click at [459, 299] on div at bounding box center [462, 300] width 175 height 99
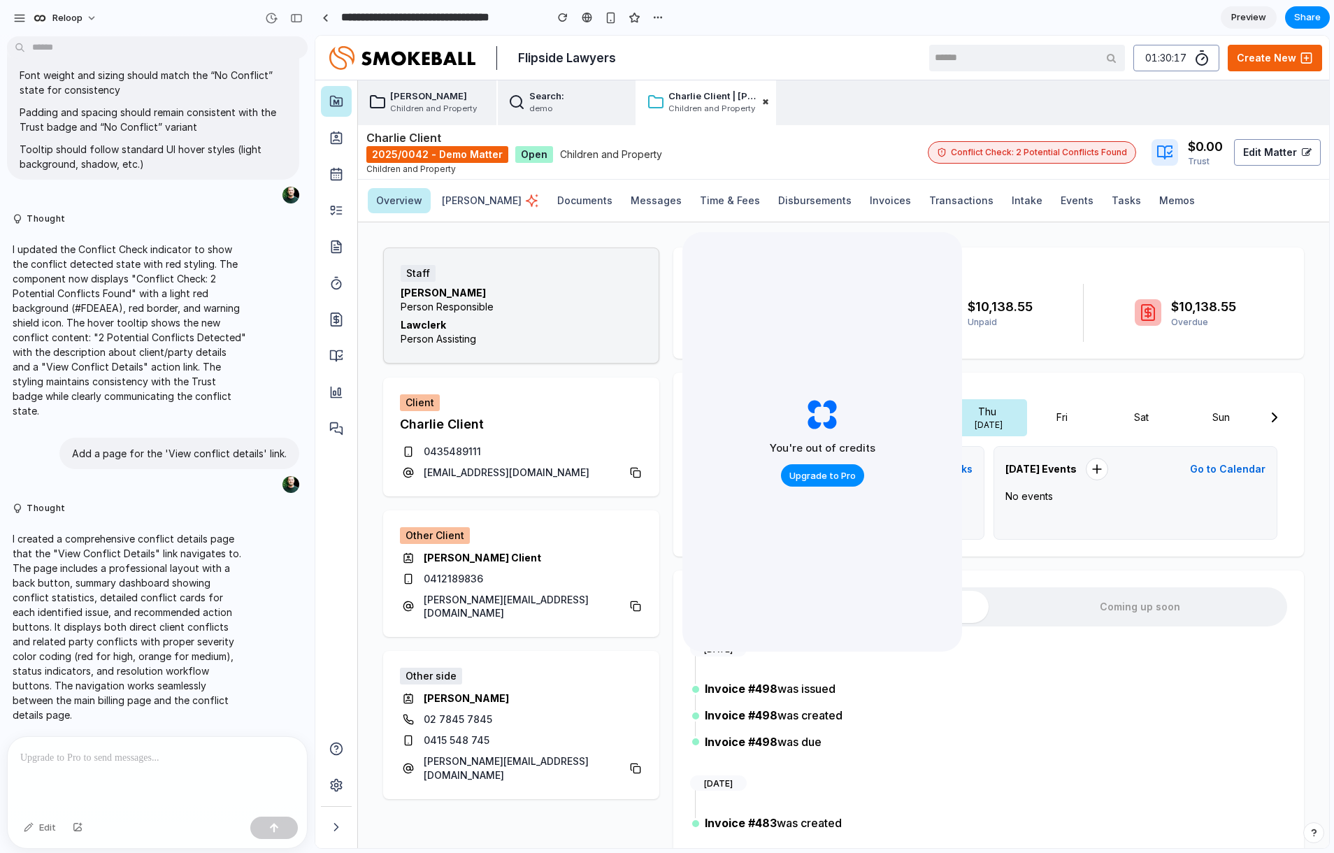
scroll to position [3972, 0]
click at [829, 478] on span "Upgrade to Pro" at bounding box center [823, 476] width 66 height 14
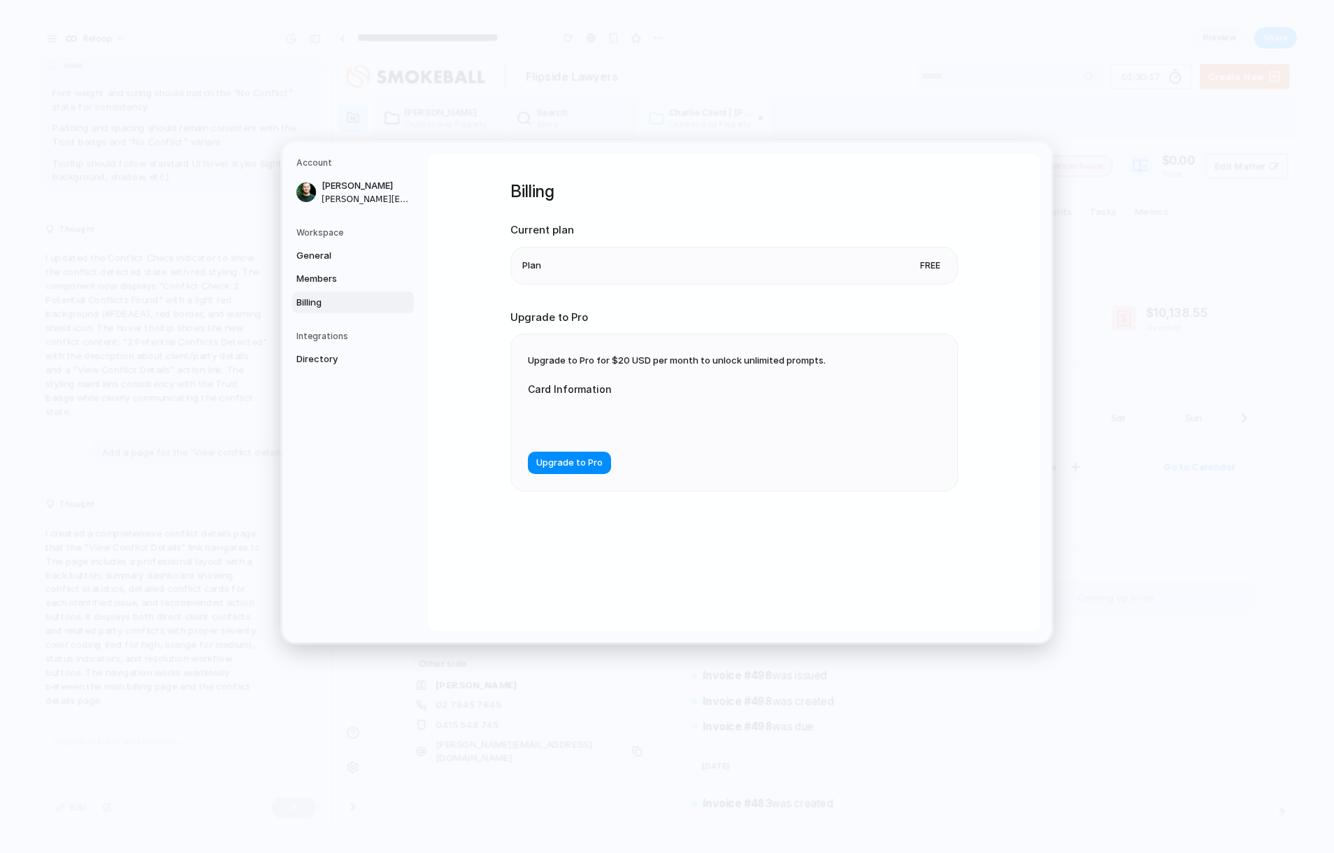
click at [825, 266] on li "Plan Free" at bounding box center [734, 265] width 424 height 36
click at [582, 467] on span "Upgrade to Pro" at bounding box center [569, 463] width 66 height 14
click at [339, 272] on span "Members" at bounding box center [342, 279] width 90 height 14
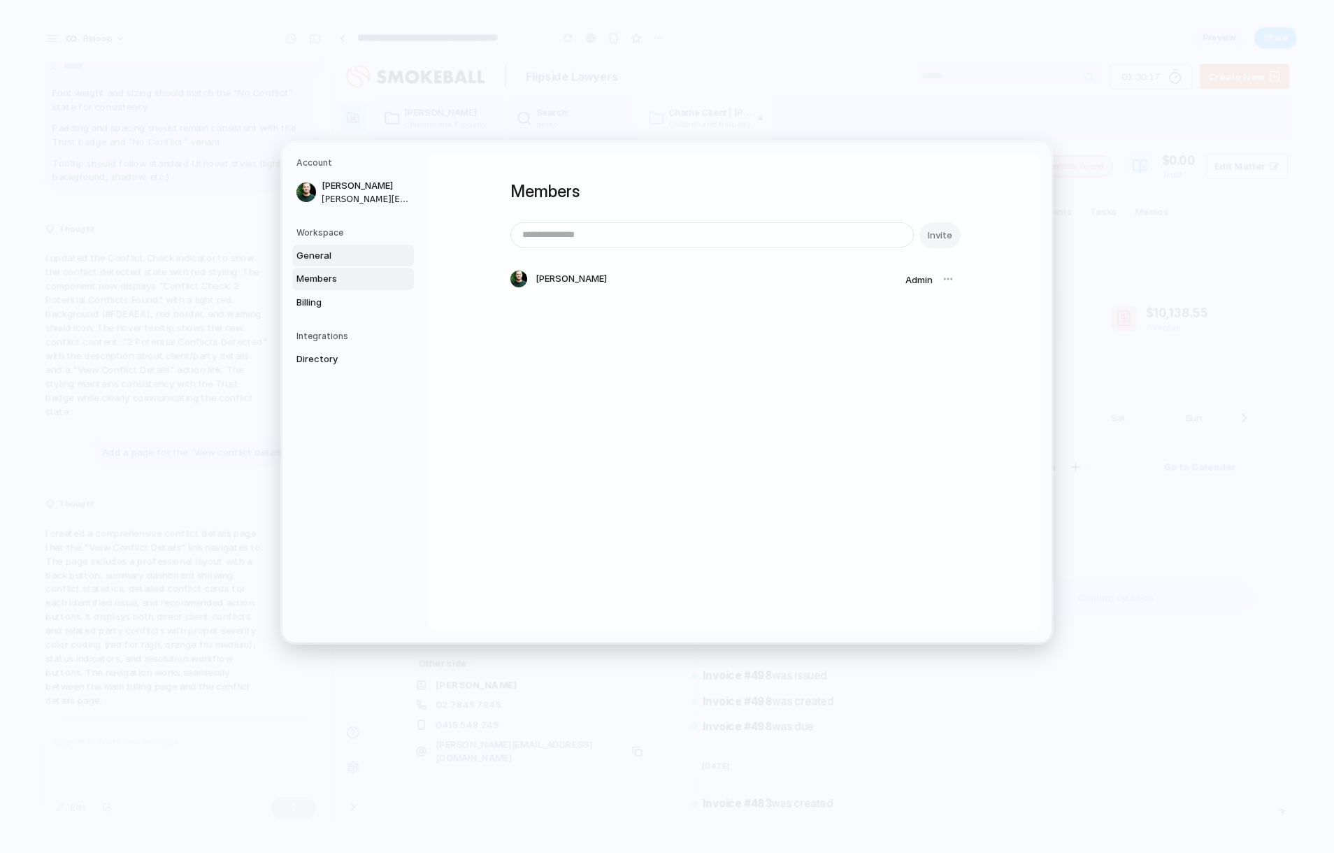
click at [338, 252] on span "General" at bounding box center [342, 255] width 90 height 14
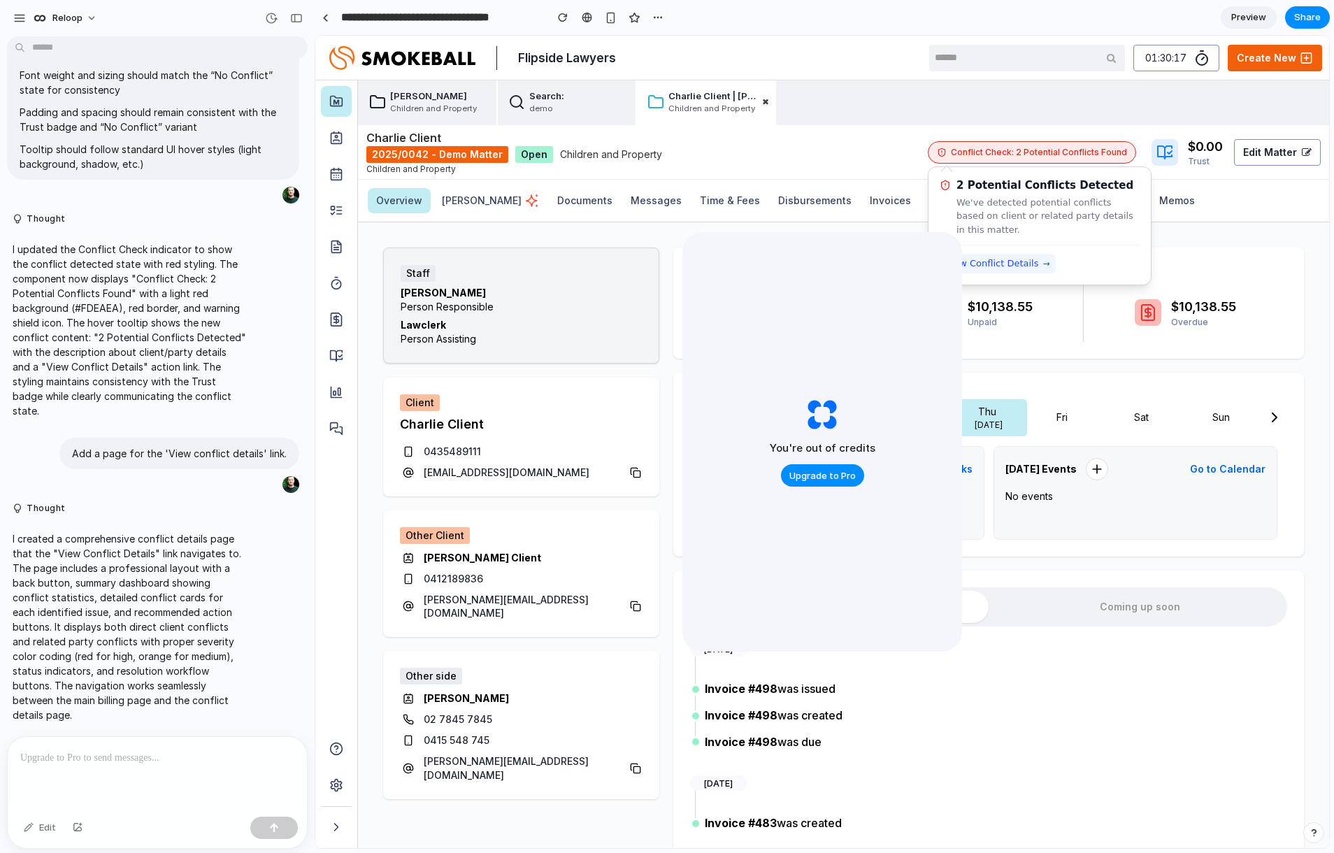
click at [1018, 262] on span "View Conflict Details" at bounding box center [992, 264] width 94 height 14
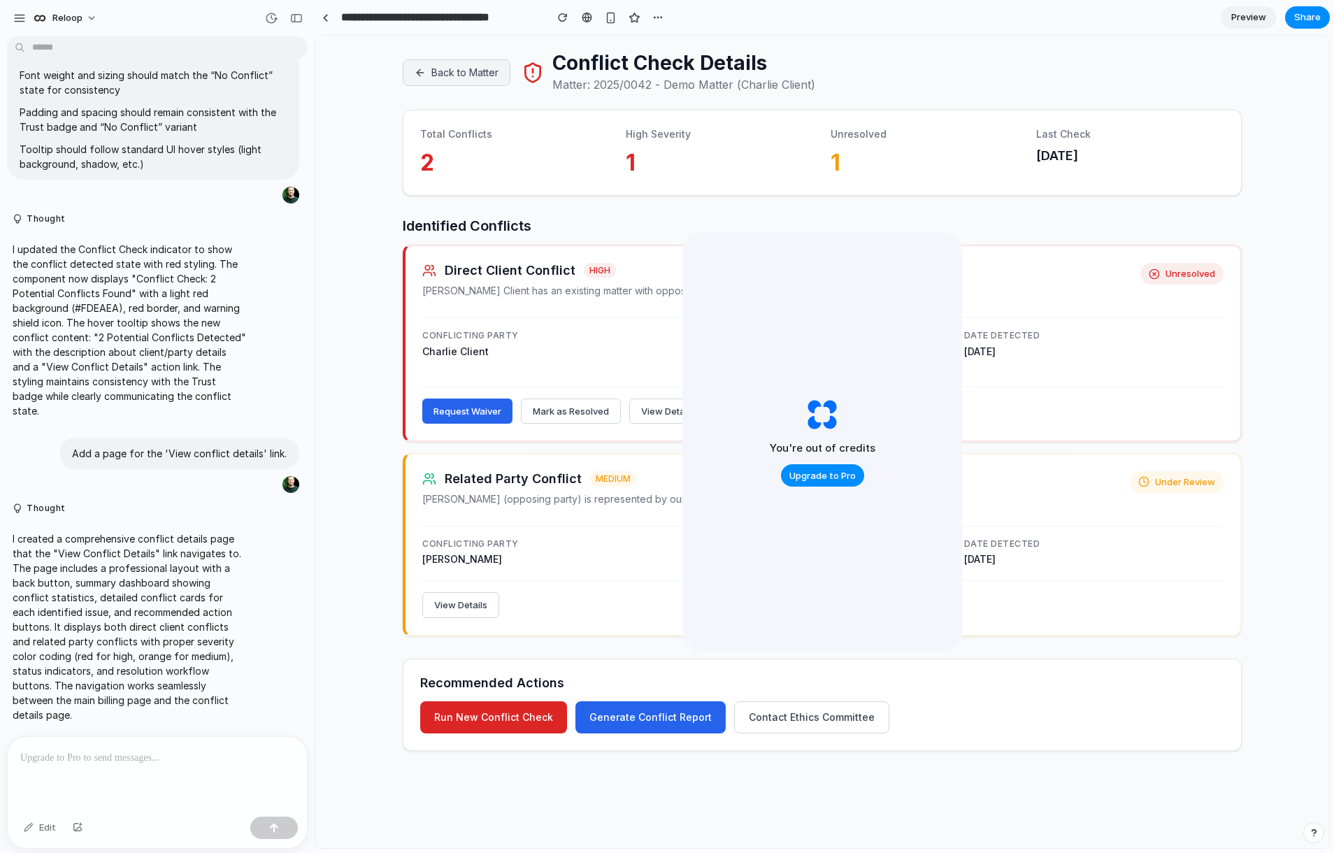
click at [469, 73] on button "Back to Matter" at bounding box center [457, 72] width 108 height 27
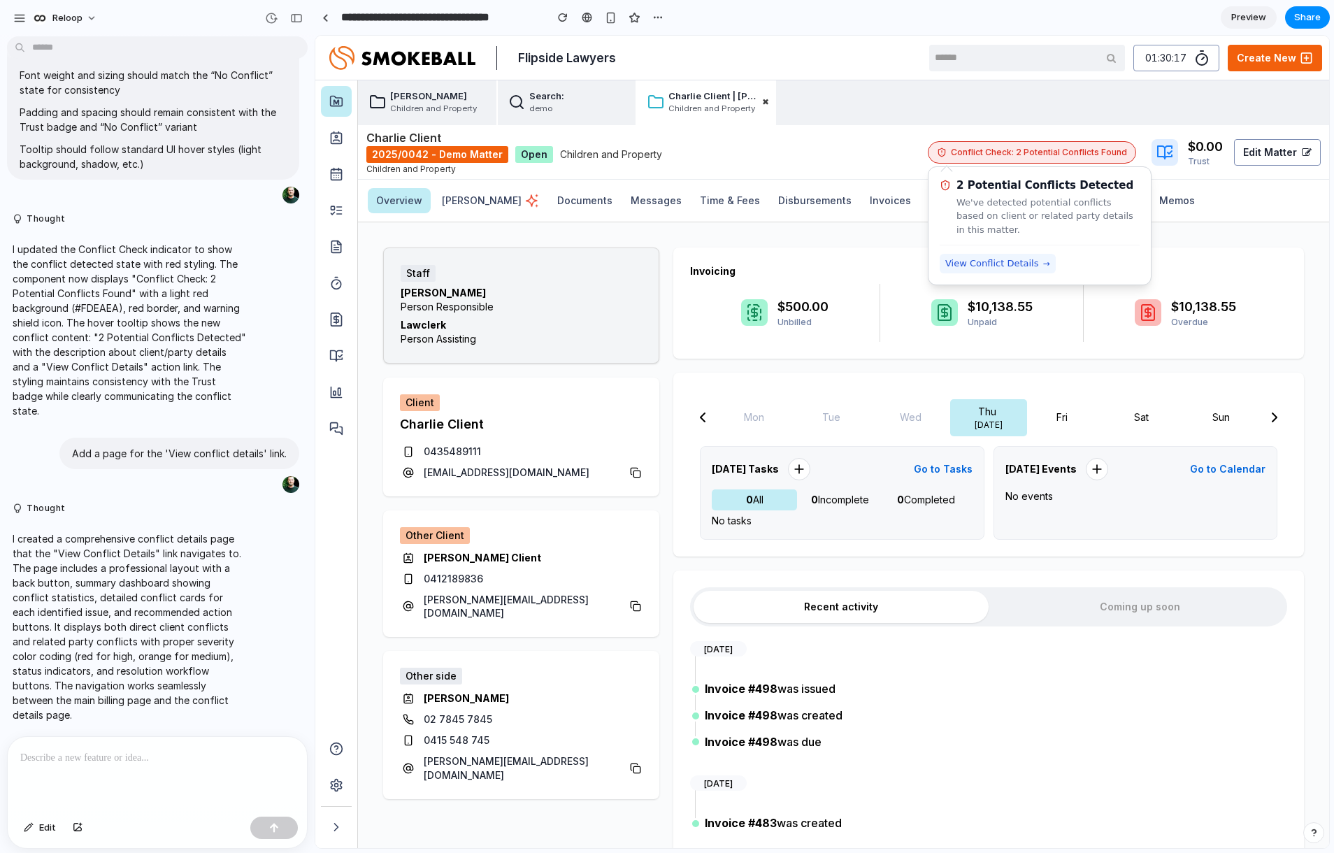
click at [997, 264] on span "View Conflict Details" at bounding box center [992, 264] width 94 height 14
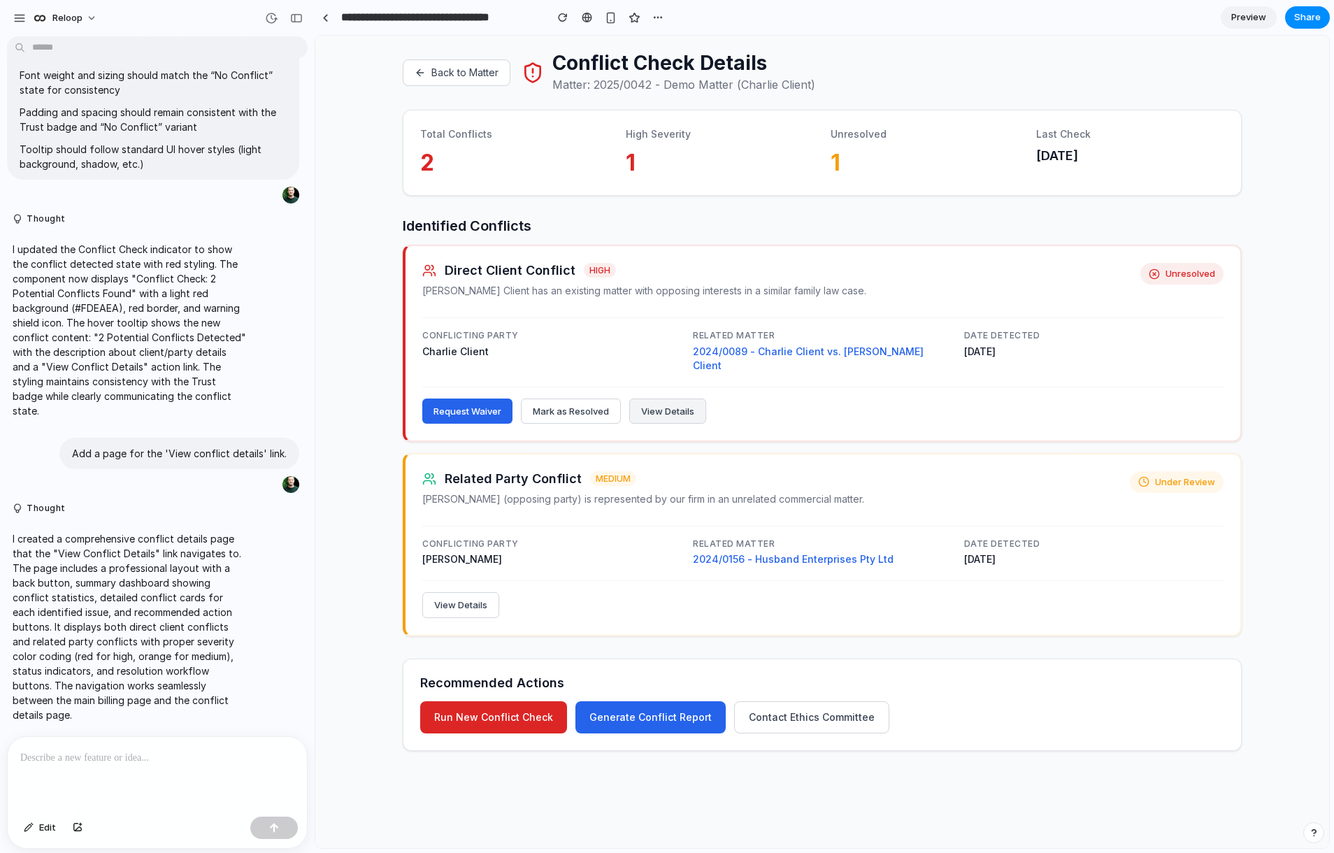
click at [671, 399] on button "View Details" at bounding box center [667, 412] width 77 height 26
click at [558, 404] on button "Mark as Resolved" at bounding box center [571, 412] width 100 height 26
click at [475, 399] on button "Request Waiver" at bounding box center [467, 412] width 90 height 26
click at [1311, 22] on span "Share" at bounding box center [1307, 17] width 27 height 14
click at [1266, 148] on span "Copy link" at bounding box center [1284, 150] width 40 height 14
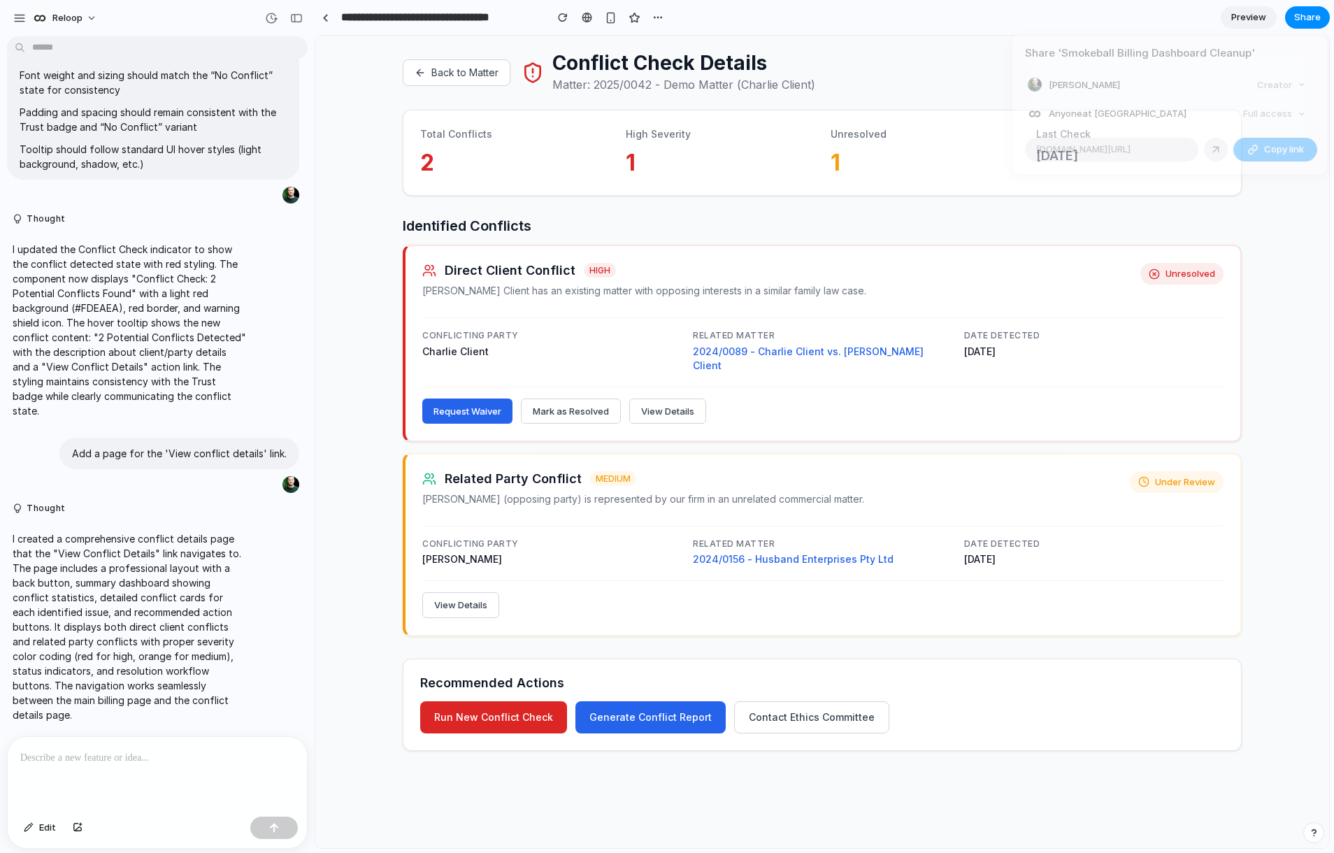
drag, startPoint x: 44, startPoint y: 827, endPoint x: 37, endPoint y: 838, distance: 13.8
click at [45, 827] on div "Share ' Smokeball Billing Dashboard Cleanup ' [PERSON_NAME] Creator Anyone at R…" at bounding box center [667, 426] width 1334 height 853
drag, startPoint x: 45, startPoint y: 827, endPoint x: 38, endPoint y: 836, distance: 11.6
click at [43, 827] on span "Edit" at bounding box center [47, 828] width 17 height 14
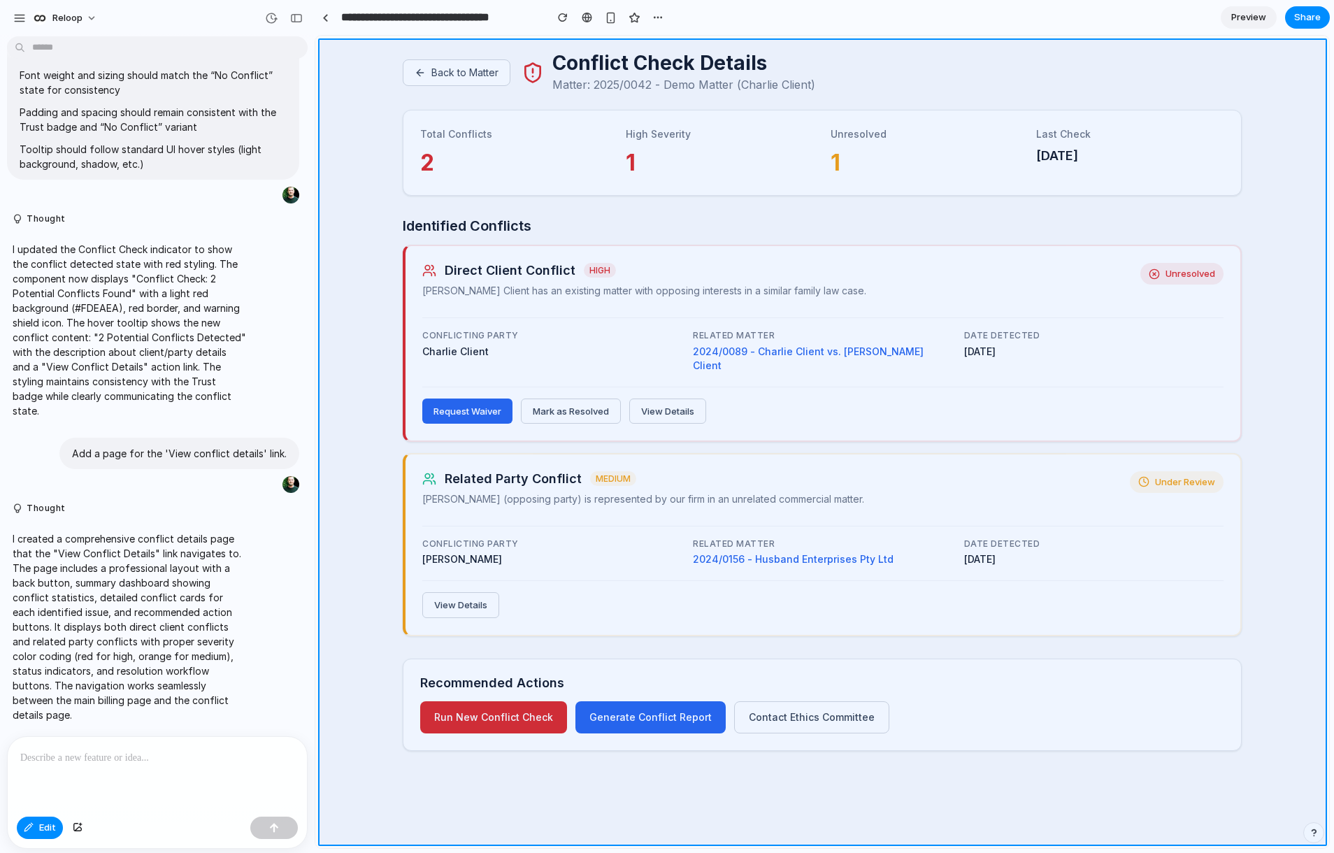
click at [385, 557] on div at bounding box center [822, 442] width 1013 height 812
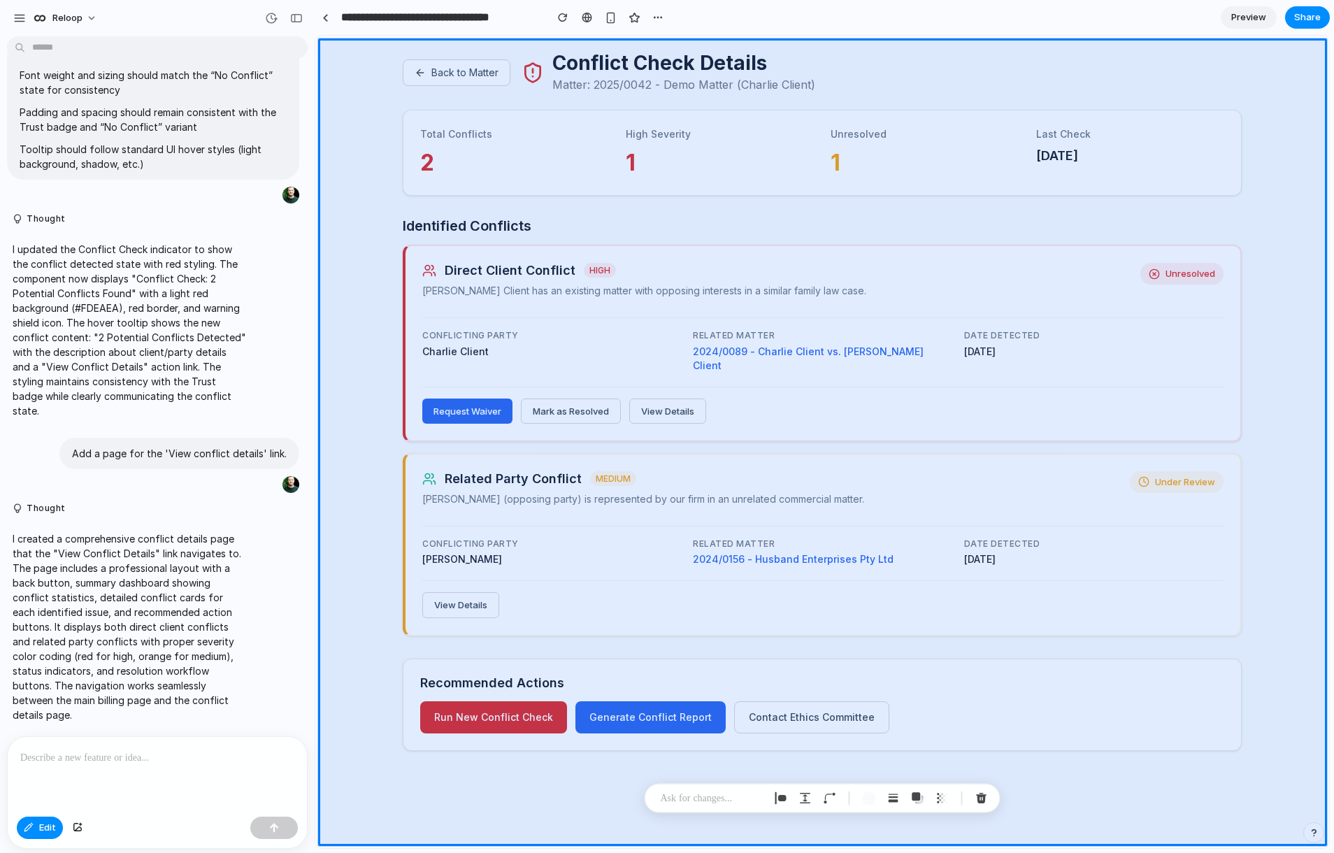
click at [130, 750] on p at bounding box center [157, 758] width 274 height 17
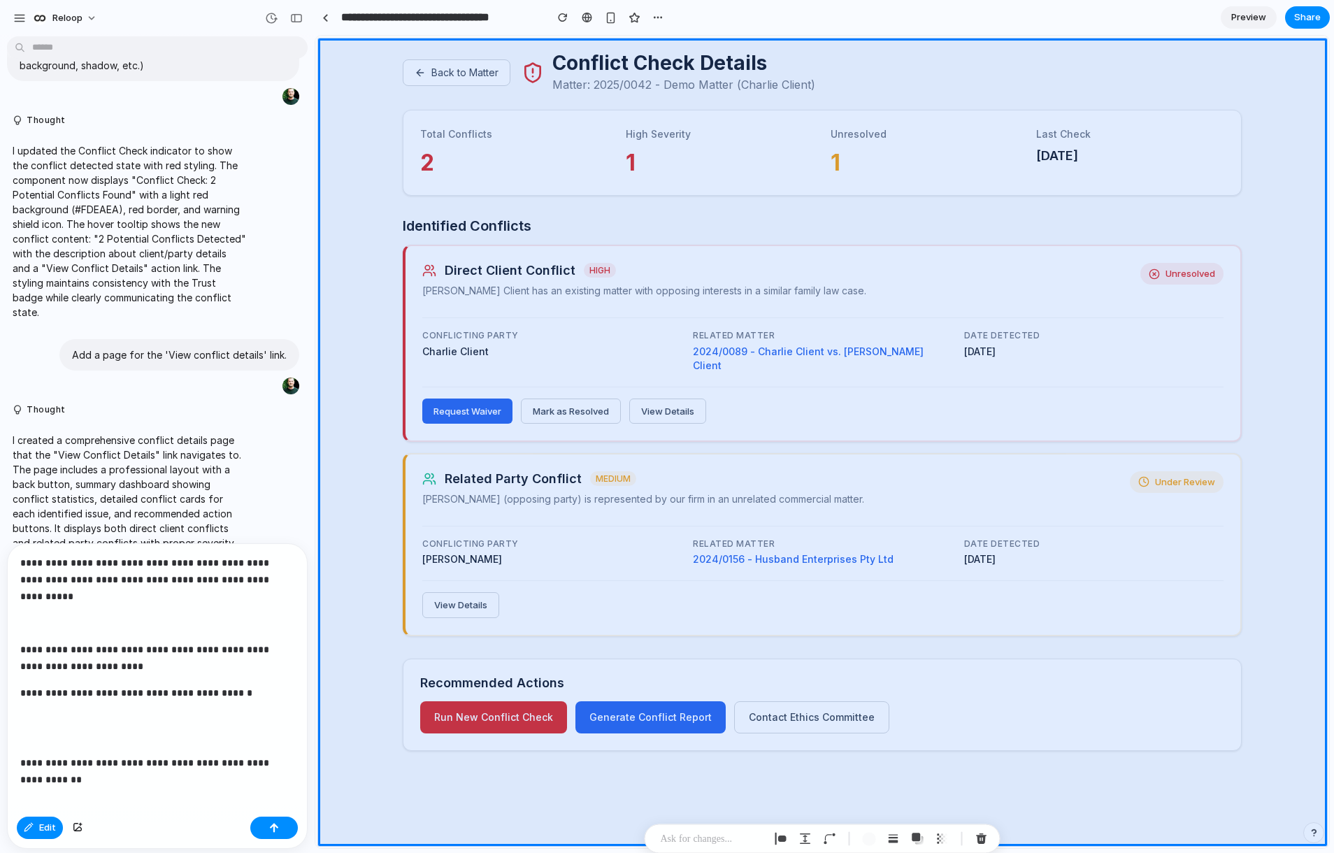
scroll to position [184, 0]
drag, startPoint x: 268, startPoint y: 835, endPoint x: 262, endPoint y: 841, distance: 7.9
click at [268, 835] on button "button" at bounding box center [274, 828] width 48 height 22
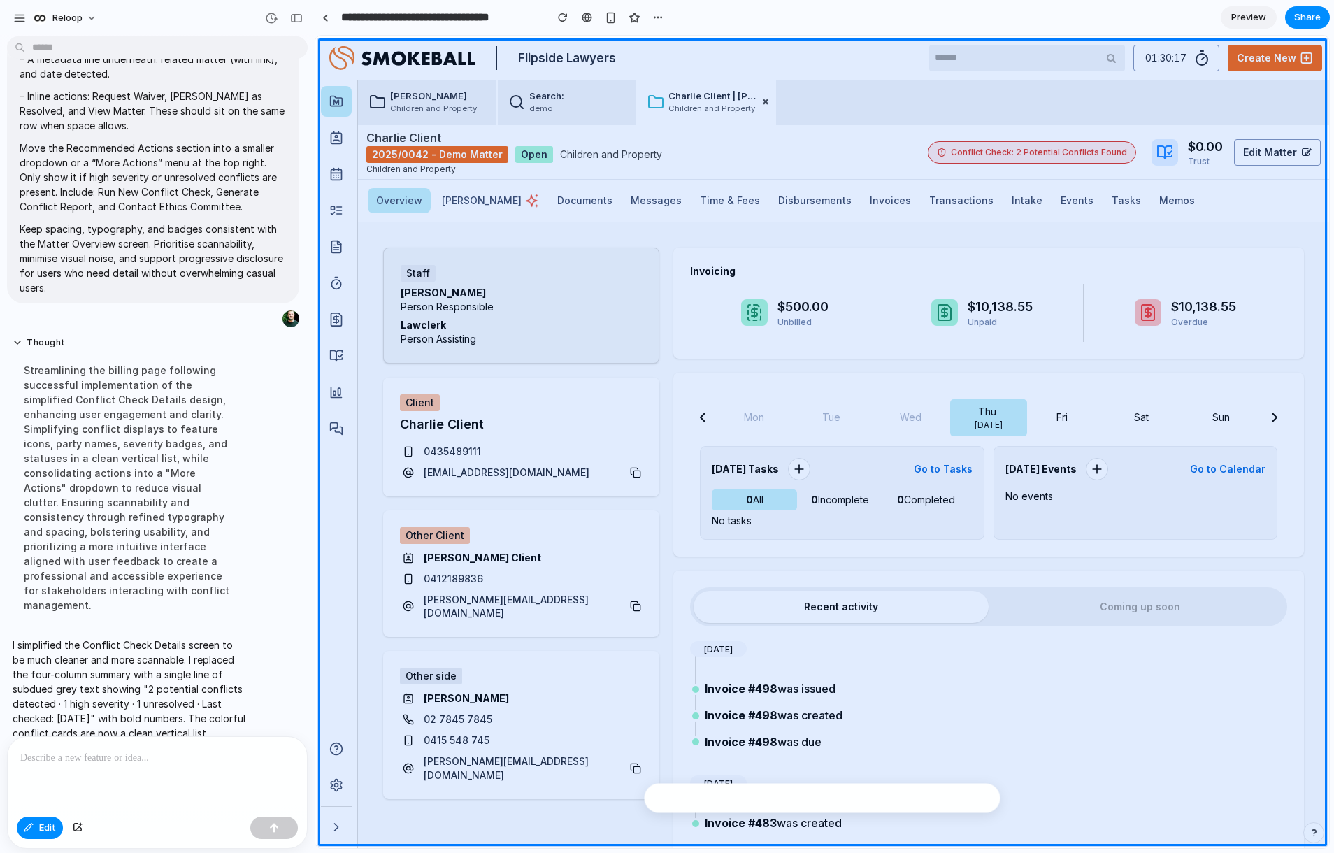
scroll to position [5037, 0]
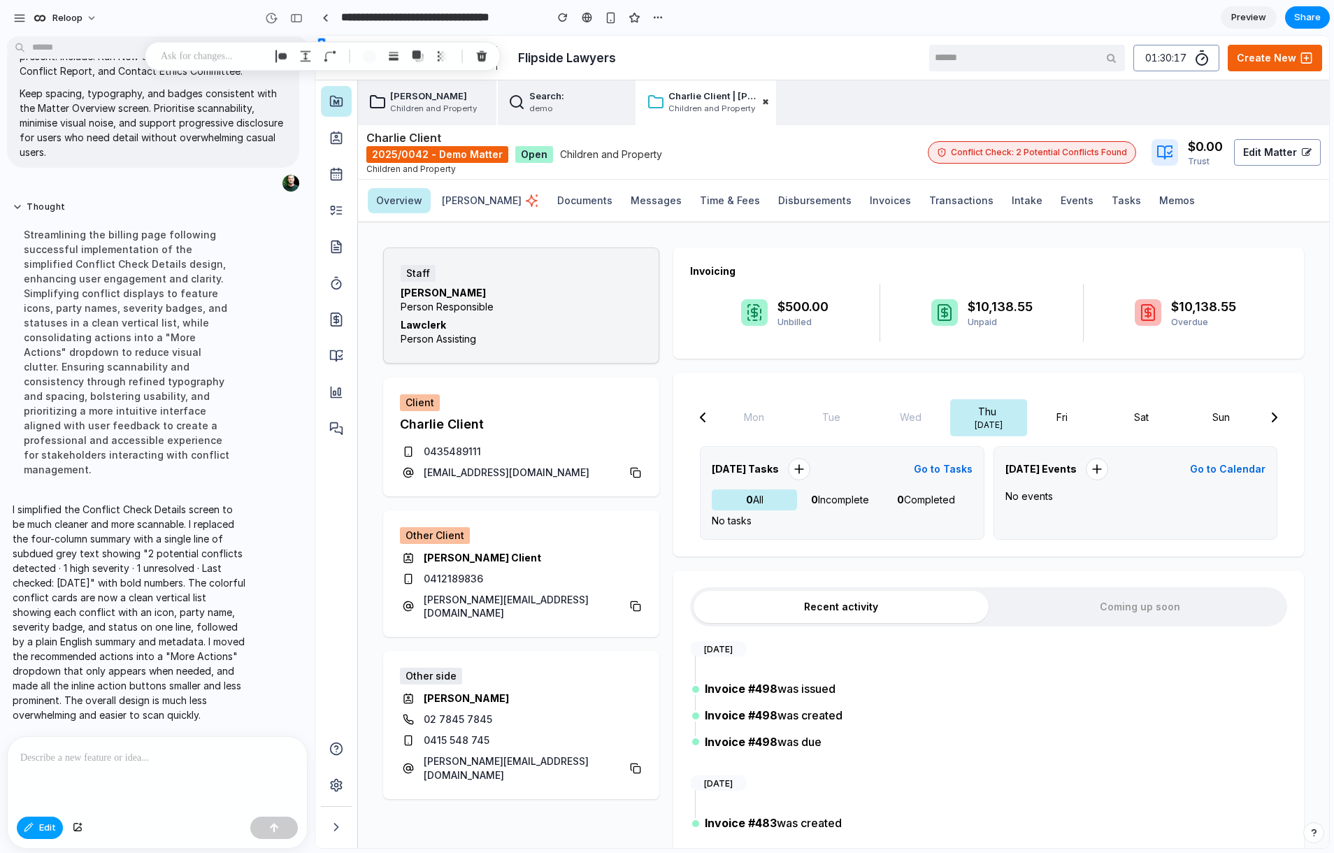
click at [36, 825] on button "Edit" at bounding box center [40, 828] width 46 height 22
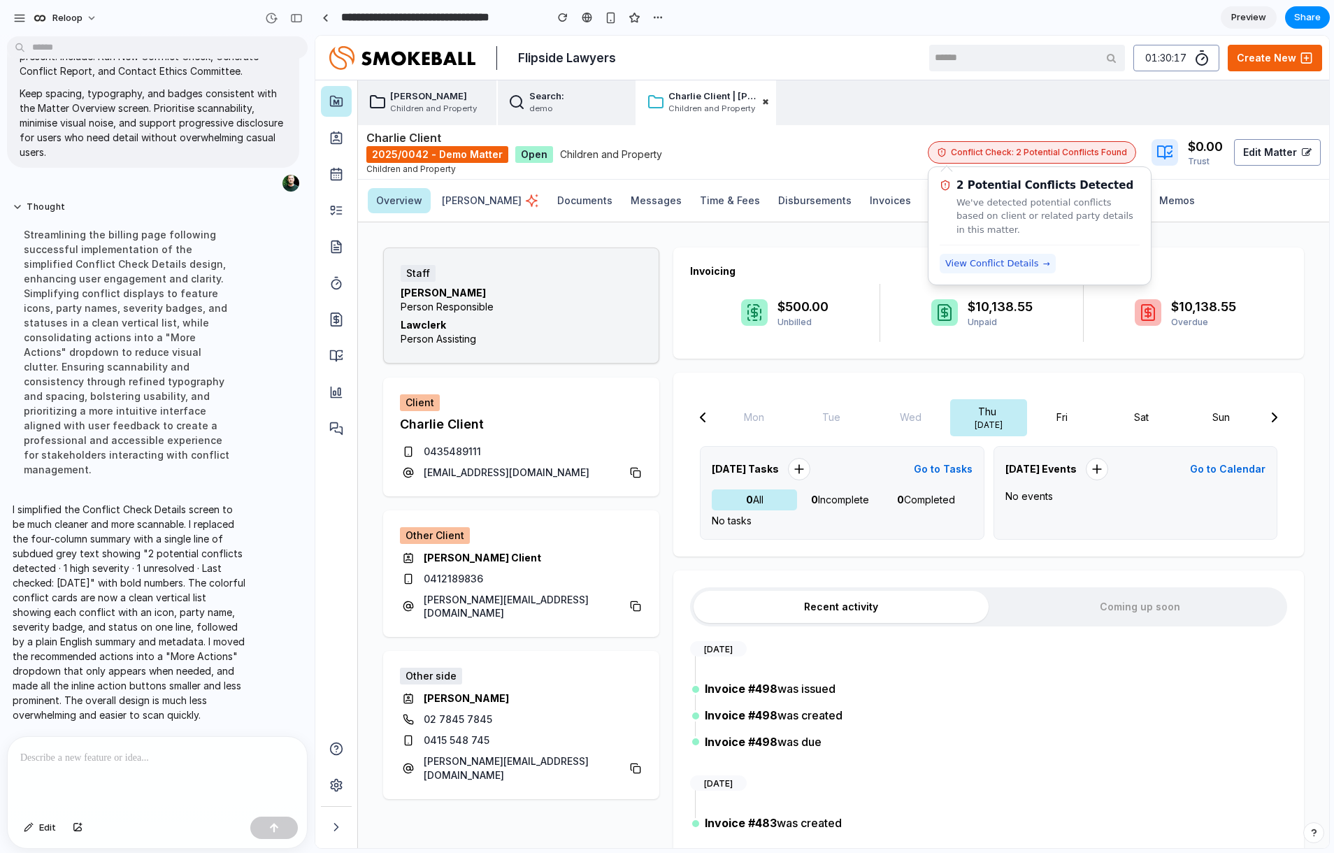
click at [990, 264] on span "View Conflict Details" at bounding box center [992, 264] width 94 height 14
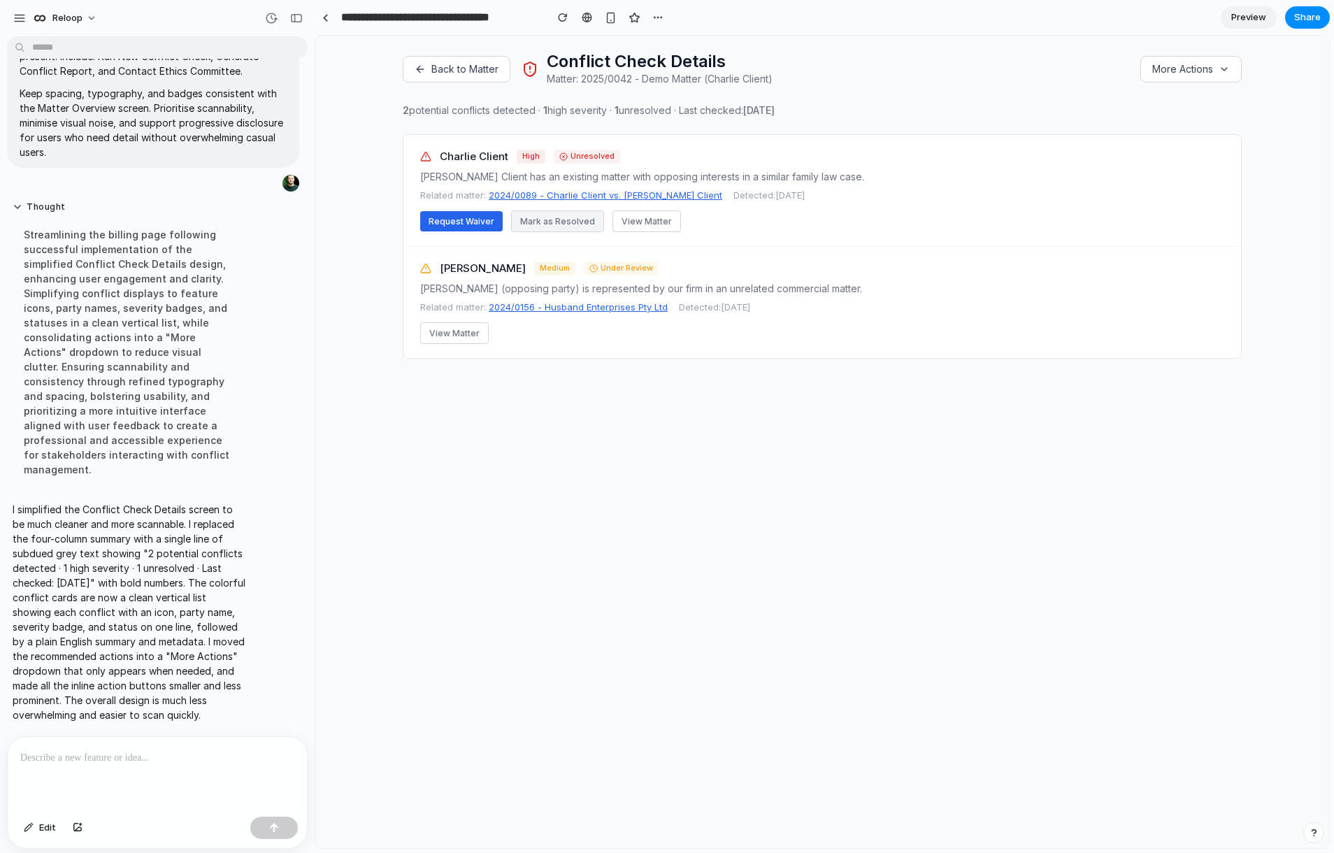
click at [576, 222] on button "Mark as Resolved" at bounding box center [557, 221] width 93 height 22
click at [650, 224] on button "View Matter" at bounding box center [647, 221] width 69 height 22
click at [645, 222] on button "View Matter" at bounding box center [647, 221] width 69 height 22
click at [466, 73] on button "Back to Matter" at bounding box center [457, 69] width 108 height 27
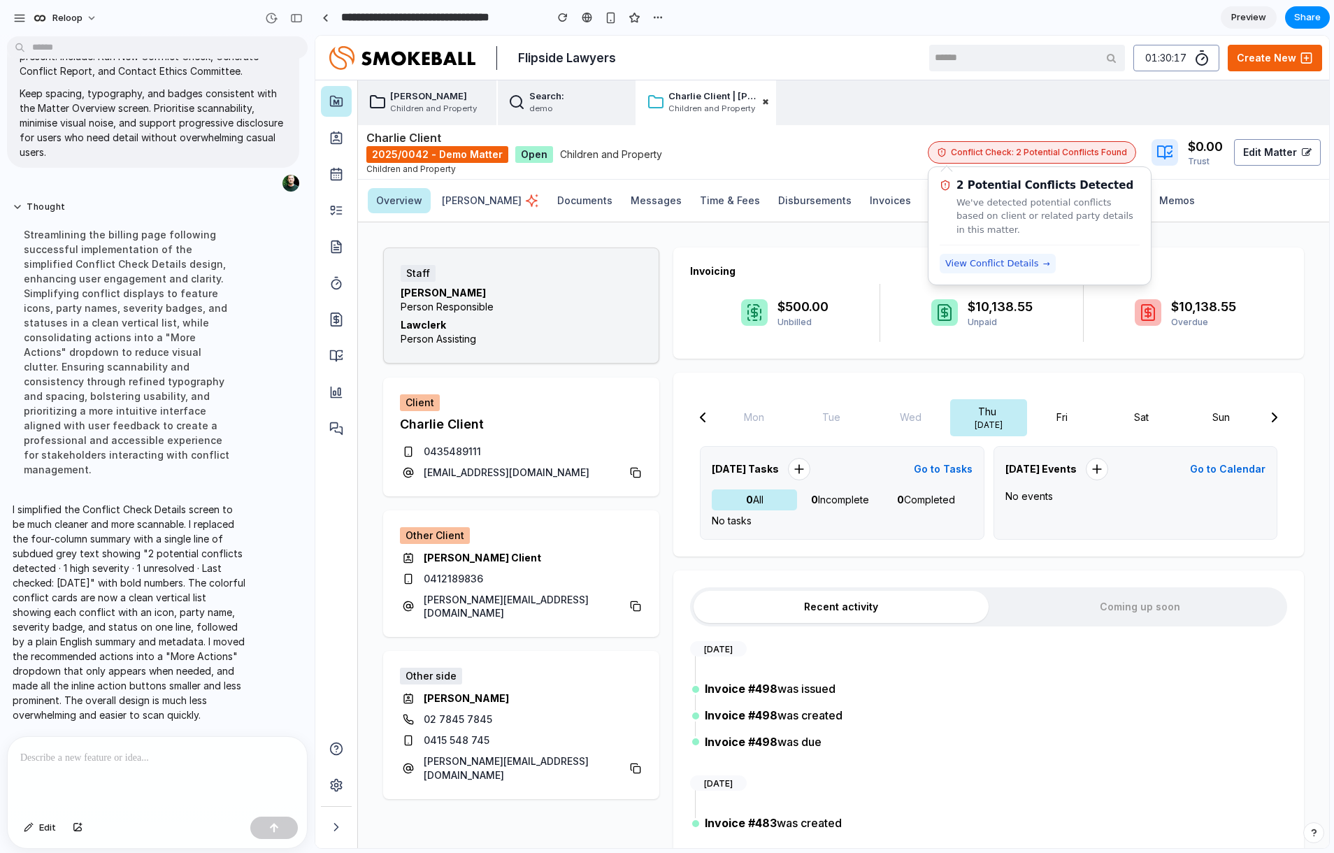
click at [988, 261] on span "View Conflict Details" at bounding box center [992, 264] width 94 height 14
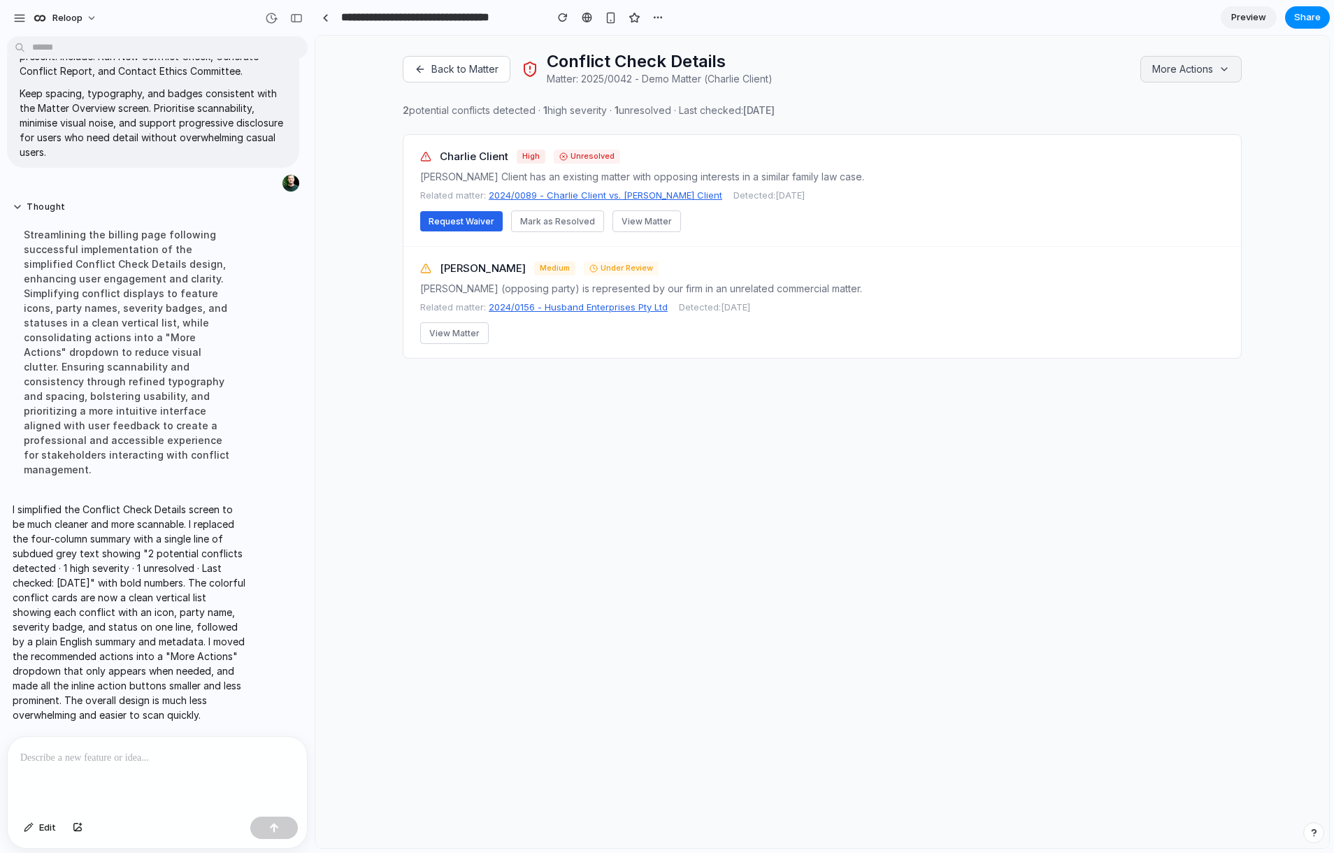
click at [1211, 68] on button "More Actions" at bounding box center [1191, 69] width 101 height 27
drag, startPoint x: 1157, startPoint y: 135, endPoint x: 1169, endPoint y: 134, distance: 12.7
click at [1159, 136] on button "Generate Conflict Report" at bounding box center [1172, 135] width 138 height 31
drag, startPoint x: 1192, startPoint y: 163, endPoint x: 1173, endPoint y: 163, distance: 19.6
click at [1185, 164] on button "Contact Ethics Committee" at bounding box center [1172, 172] width 138 height 45
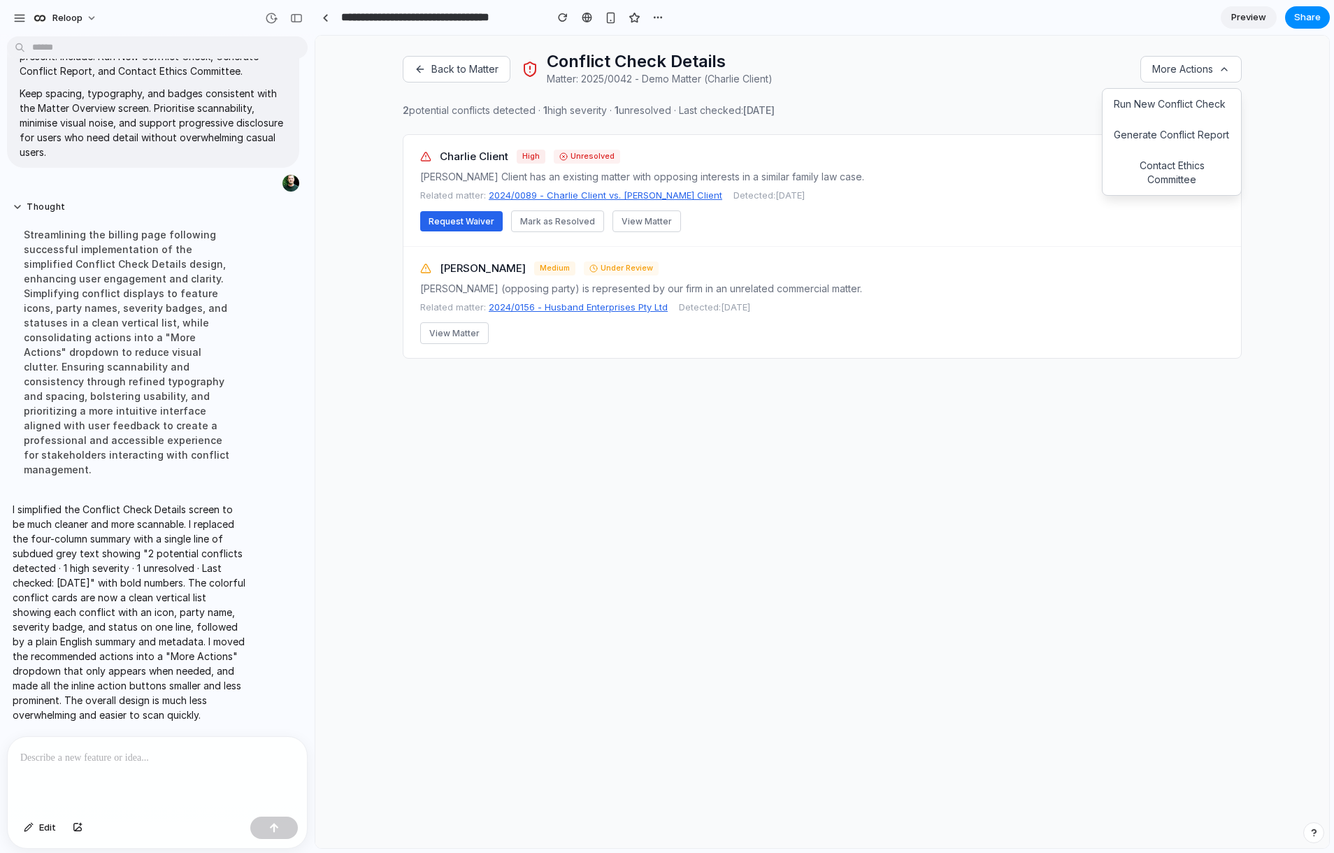
click at [889, 127] on div "Back to Matter Conflict Check Details Matter: 2025/0042 - Demo Matter (Charlie …" at bounding box center [822, 205] width 839 height 306
